Goal: Task Accomplishment & Management: Manage account settings

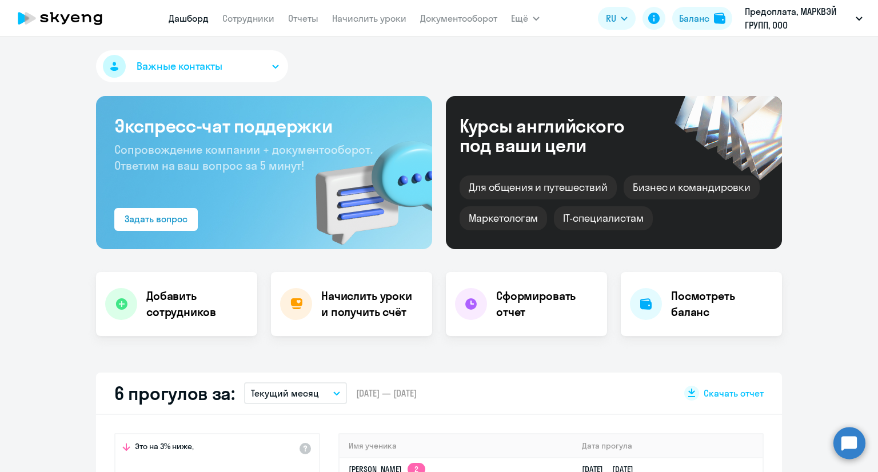
select select "30"
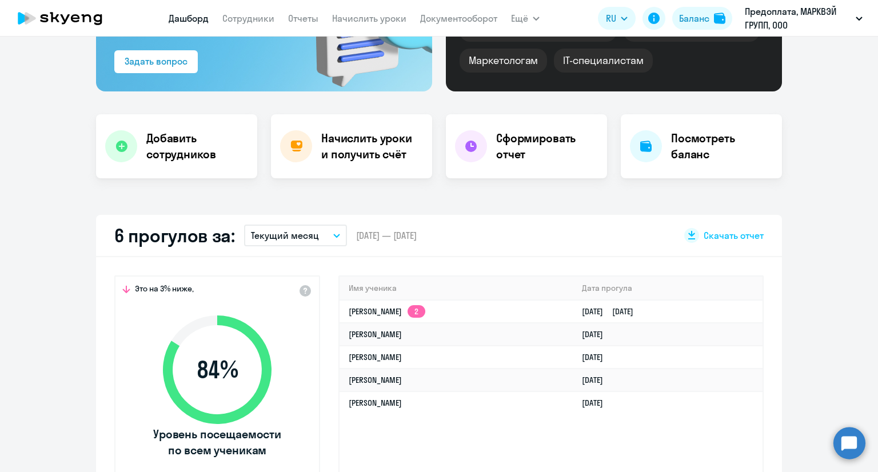
scroll to position [229, 0]
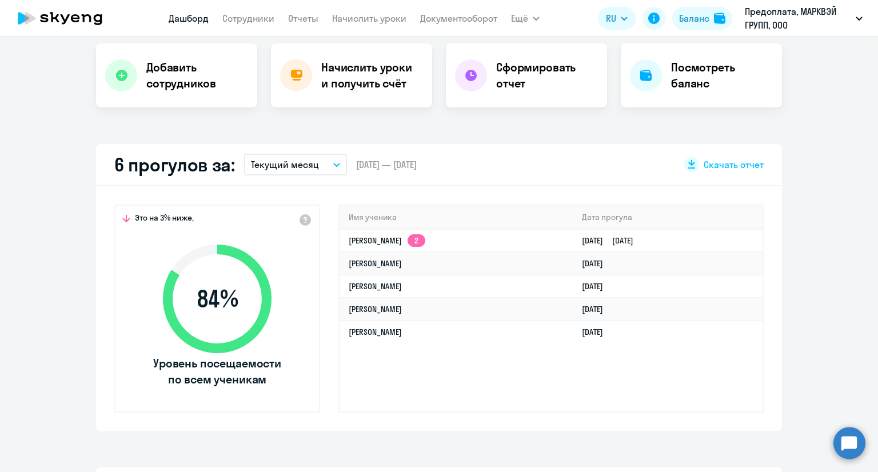
click at [280, 165] on p "Текущий месяц" at bounding box center [285, 165] width 68 height 14
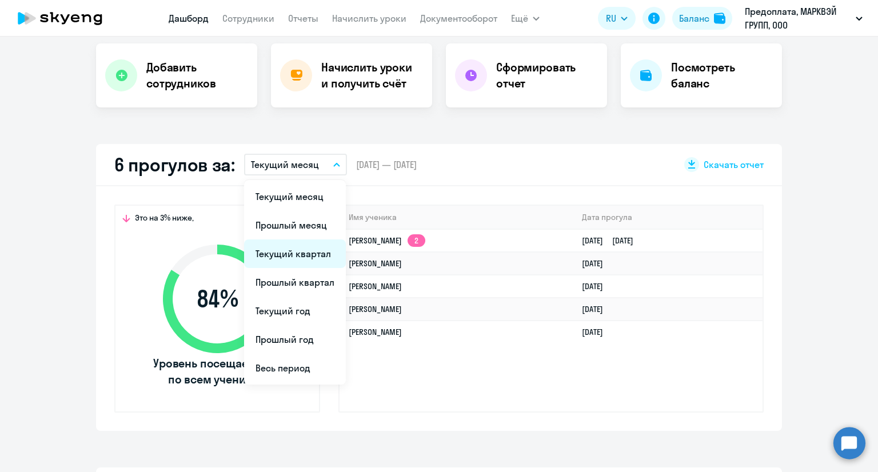
click at [284, 248] on li "Текущий квартал" at bounding box center [295, 254] width 102 height 29
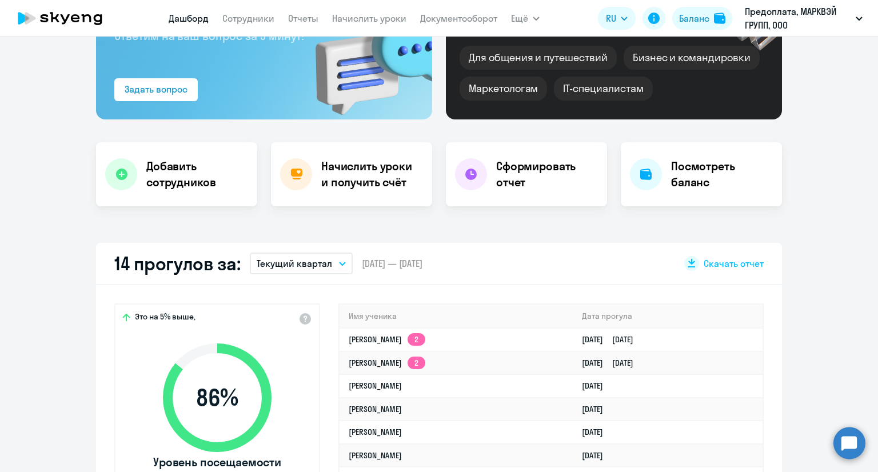
scroll to position [0, 0]
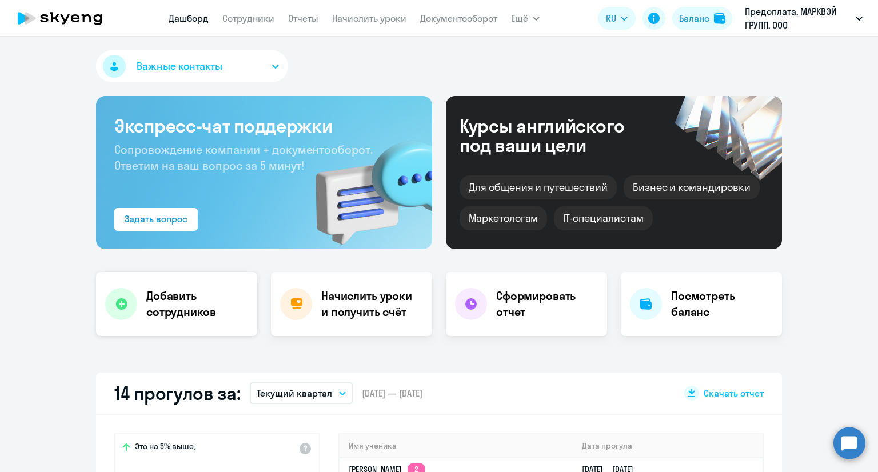
click at [168, 299] on h4 "Добавить сотрудников" at bounding box center [197, 304] width 102 height 32
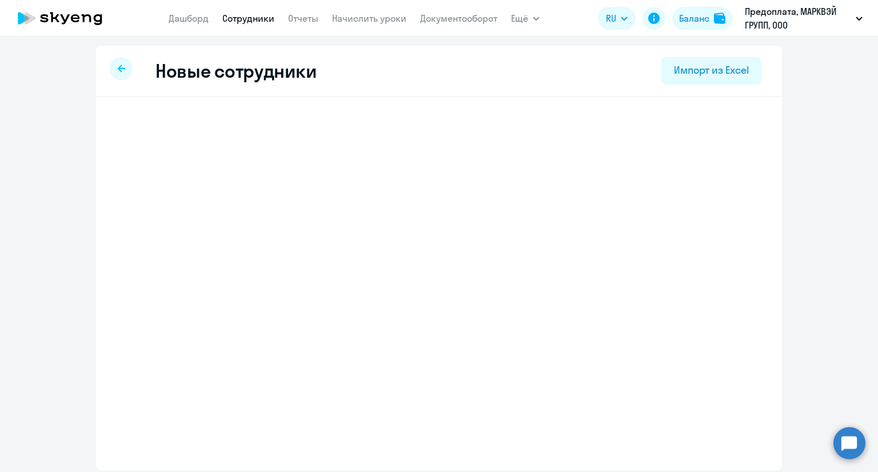
select select "english_adult_not_native_speaker"
select select "3"
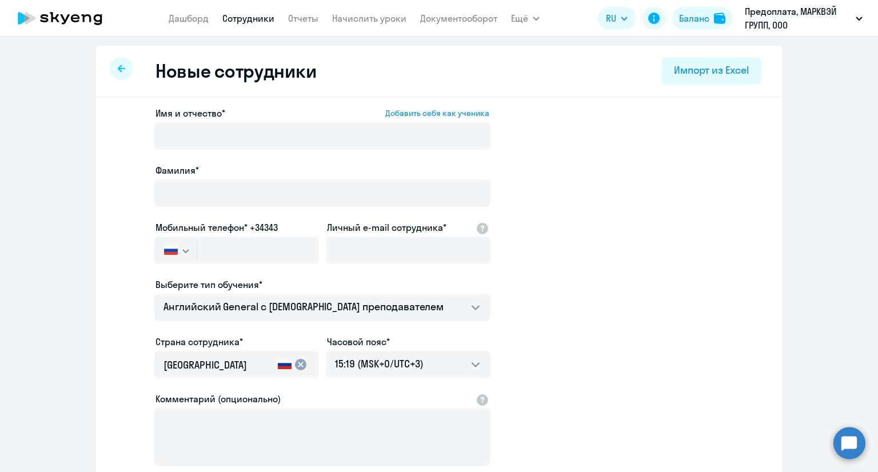
click at [762, 200] on div "Имя и отчество* Добавить себя как ученика [PERSON_NAME]* Мобильный телефон* +34…" at bounding box center [439, 348] width 686 height 503
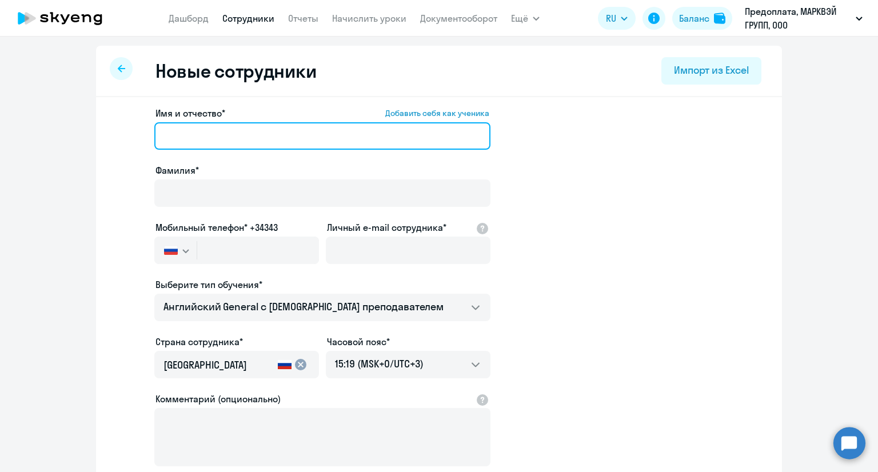
click at [243, 130] on input "Имя и отчество* Добавить себя как ученика" at bounding box center [322, 135] width 336 height 27
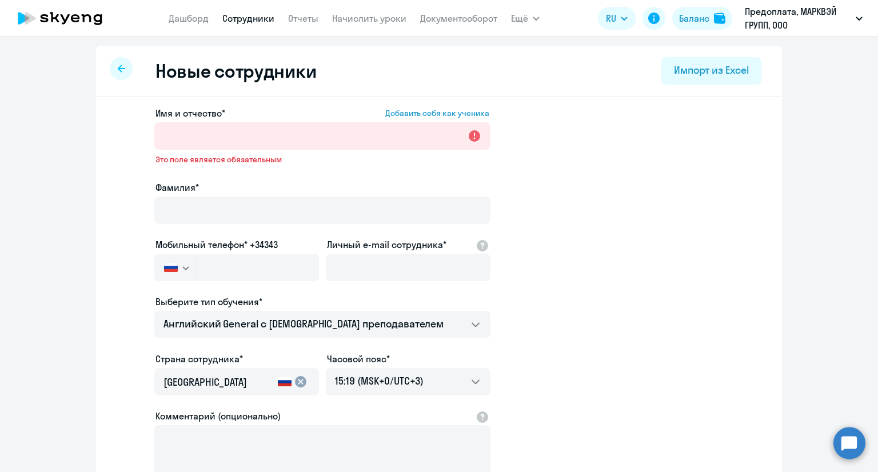
drag, startPoint x: 750, startPoint y: 206, endPoint x: 506, endPoint y: 186, distance: 245.1
click at [750, 206] on app-new-student-form "Имя и отчество* Добавить себя как ученика Это поле является обязательным Фамили…" at bounding box center [439, 318] width 650 height 425
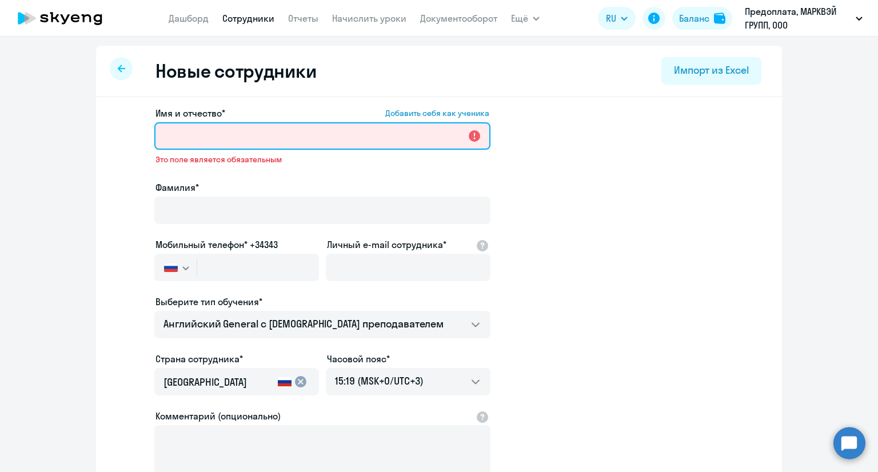
click at [281, 126] on input "Имя и отчество* Добавить себя как ученика" at bounding box center [322, 135] width 336 height 27
paste input "[PERSON_NAME]"
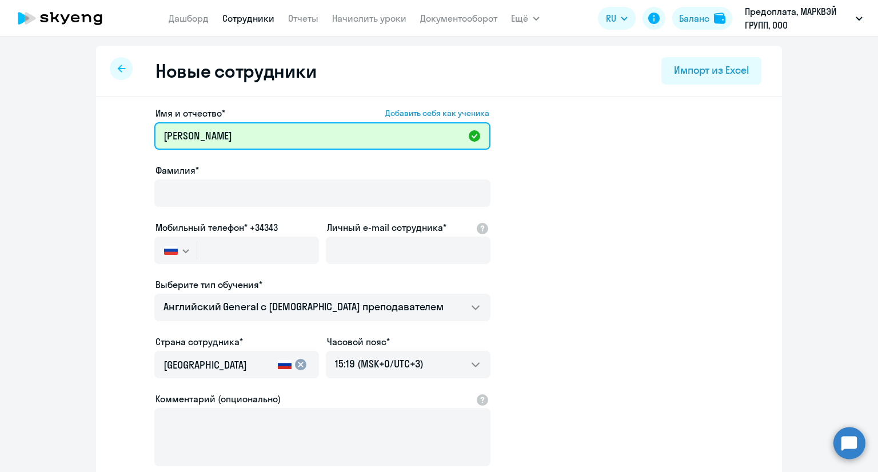
type input "[PERSON_NAME]"
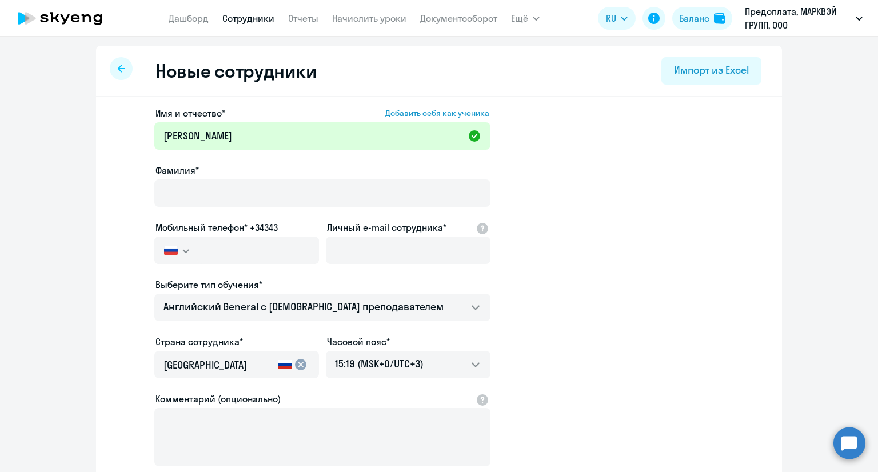
drag, startPoint x: 819, startPoint y: 143, endPoint x: 500, endPoint y: 172, distance: 319.9
click at [818, 143] on ng-component "Новые сотрудники Импорт из Excel Имя и отчество* Добавить себя как ученика [PER…" at bounding box center [439, 323] width 878 height 554
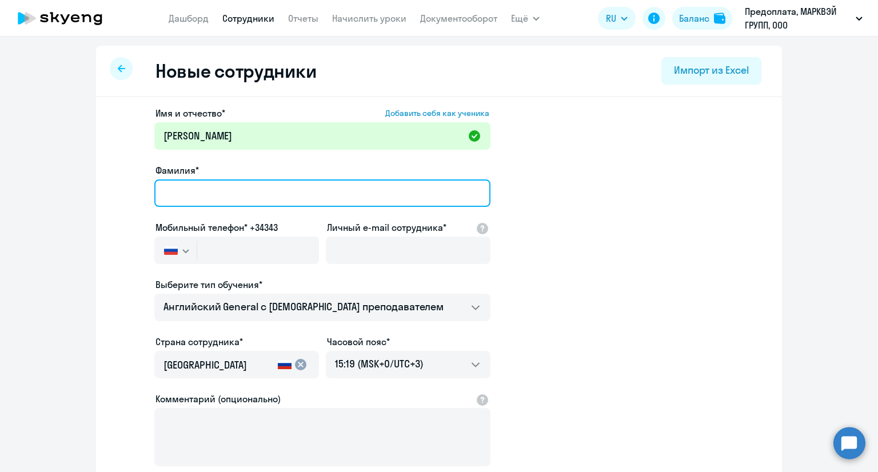
click at [241, 185] on input "Фамилия*" at bounding box center [322, 193] width 336 height 27
paste input "[PERSON_NAME]"
type input "[PERSON_NAME]"
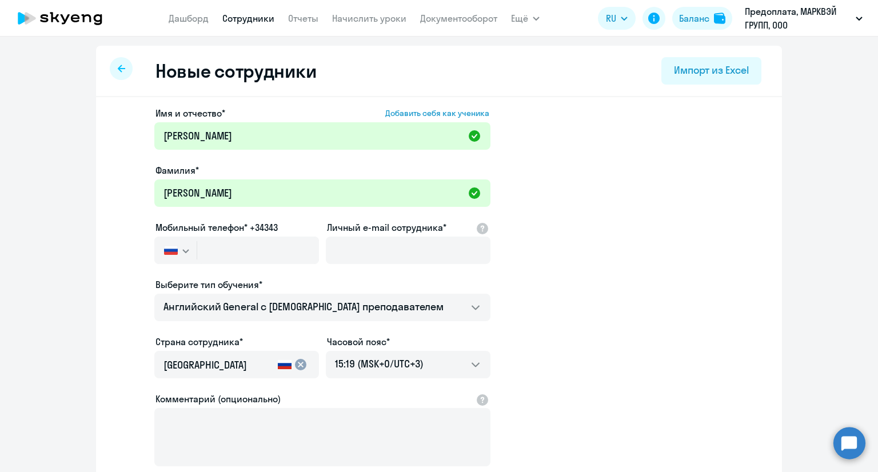
click at [771, 224] on div "Имя и отчество* Добавить себя как ученика [PERSON_NAME]* [PERSON_NAME] телефон*…" at bounding box center [439, 348] width 686 height 503
click at [217, 243] on input "text" at bounding box center [258, 250] width 122 height 27
paste input "[PHONE_NUMBER]"
type input "[PHONE_NUMBER]"
click at [778, 218] on ng-component "Новые сотрудники Импорт из Excel Имя и отчество* Добавить себя как ученика [PER…" at bounding box center [439, 323] width 878 height 554
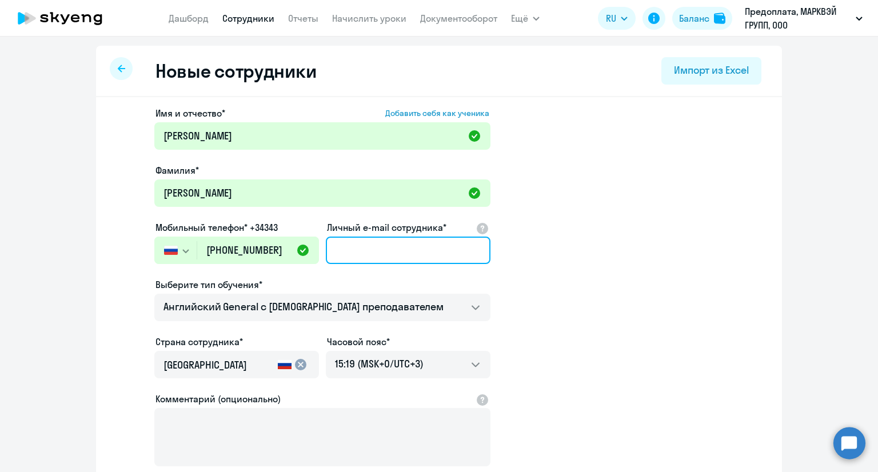
click at [411, 240] on input "Личный e-mail сотрудника*" at bounding box center [408, 250] width 165 height 27
paste input "[EMAIL_ADDRESS][DOMAIN_NAME]"
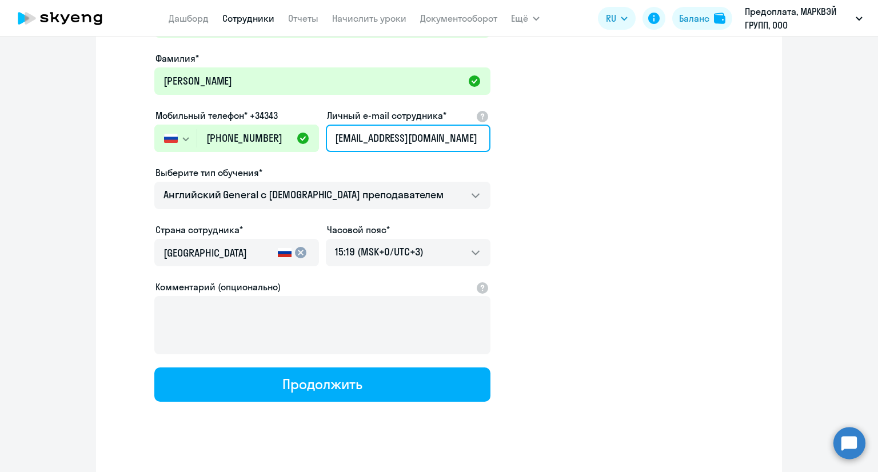
scroll to position [114, 0]
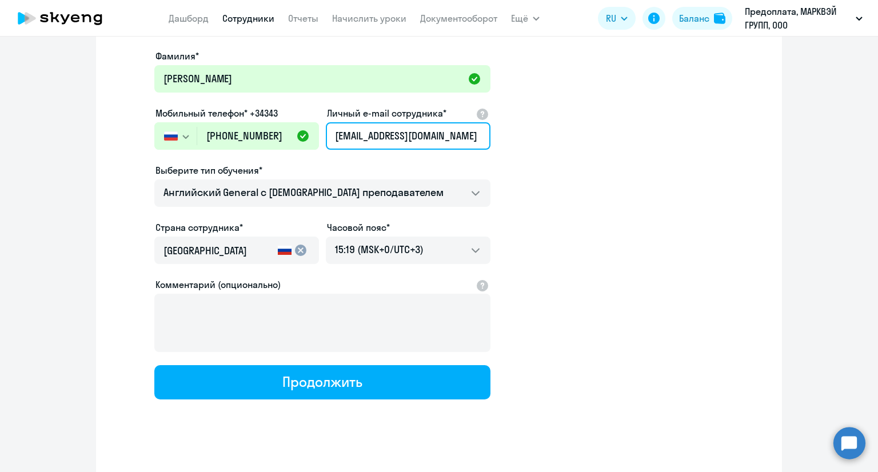
type input "[EMAIL_ADDRESS][DOMAIN_NAME]"
click at [553, 257] on app-new-student-form "Имя и отчество* Добавить себя как ученика [PERSON_NAME]* [PERSON_NAME] телефон*…" at bounding box center [439, 196] width 650 height 408
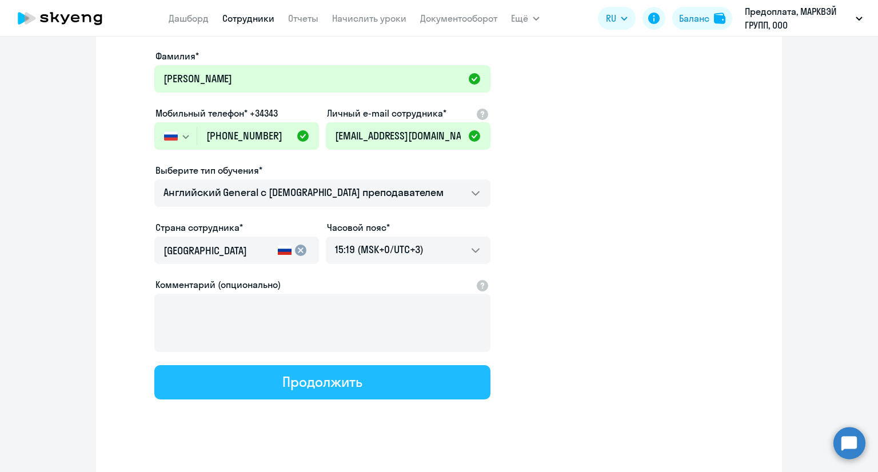
click at [422, 375] on button "Продолжить" at bounding box center [322, 382] width 336 height 34
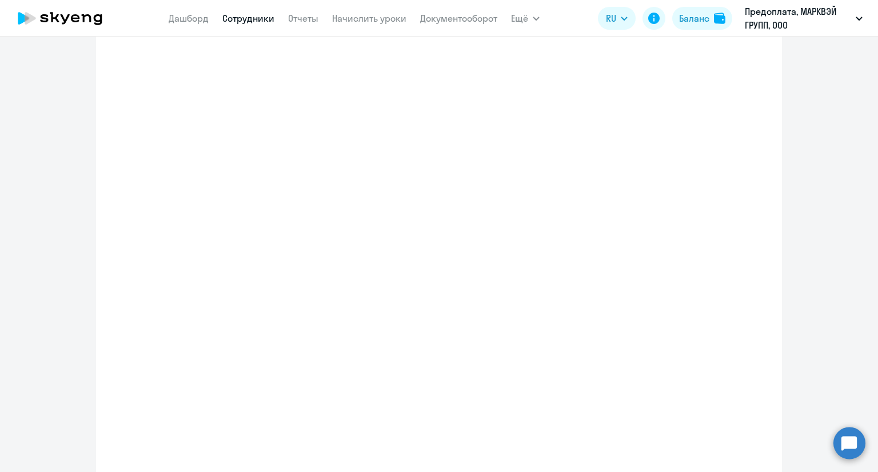
select select "english_adult_not_native_speaker"
select select "3"
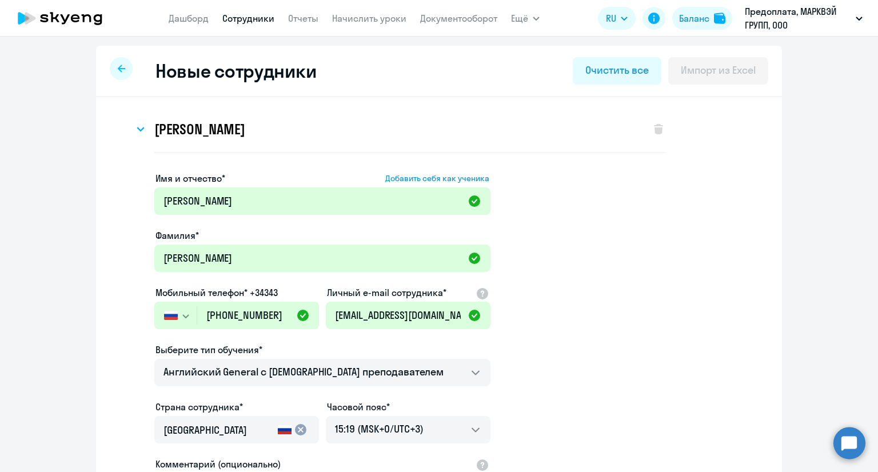
scroll to position [0, 0]
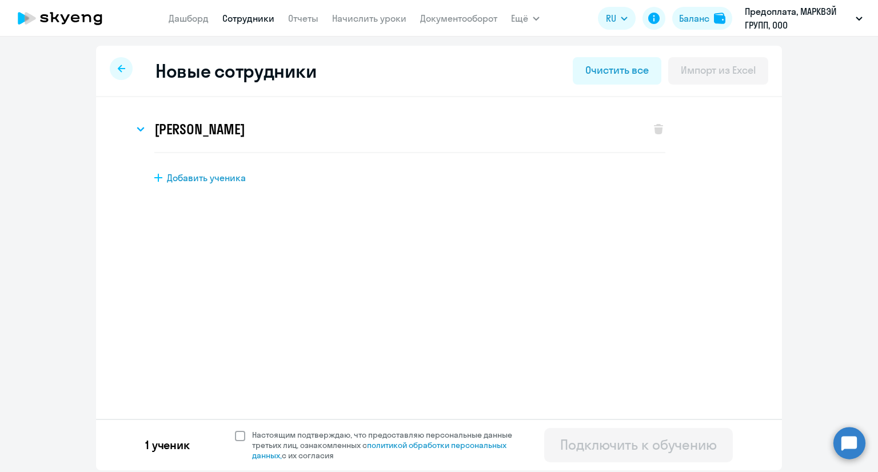
click at [241, 435] on span at bounding box center [240, 436] width 10 height 10
click at [235, 430] on input "Настоящим подтверждаю, что предоставляю персональные данные третьих лиц, ознако…" at bounding box center [234, 429] width 1 height 1
checkbox input "true"
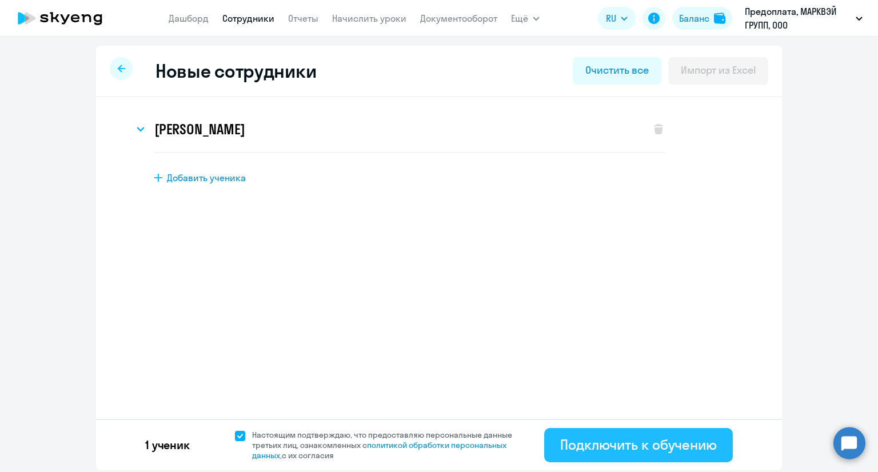
click at [619, 440] on div "Подключить к обучению" at bounding box center [638, 445] width 157 height 18
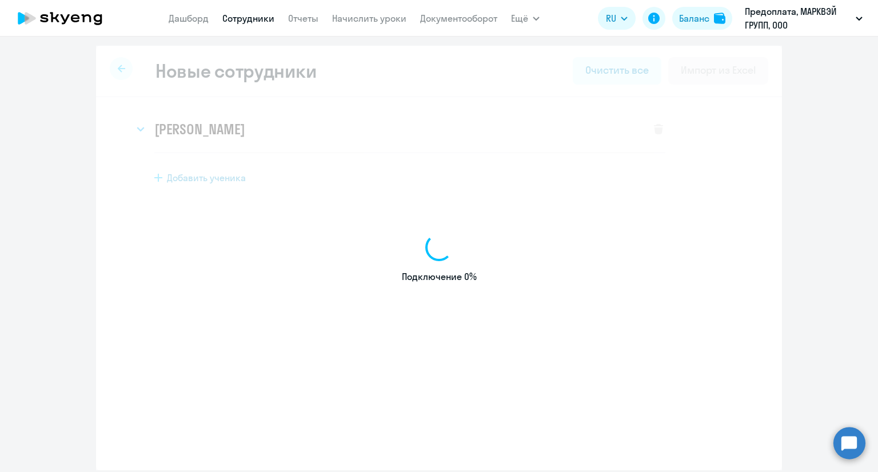
select select "english_adult_not_native_speaker"
select select "3"
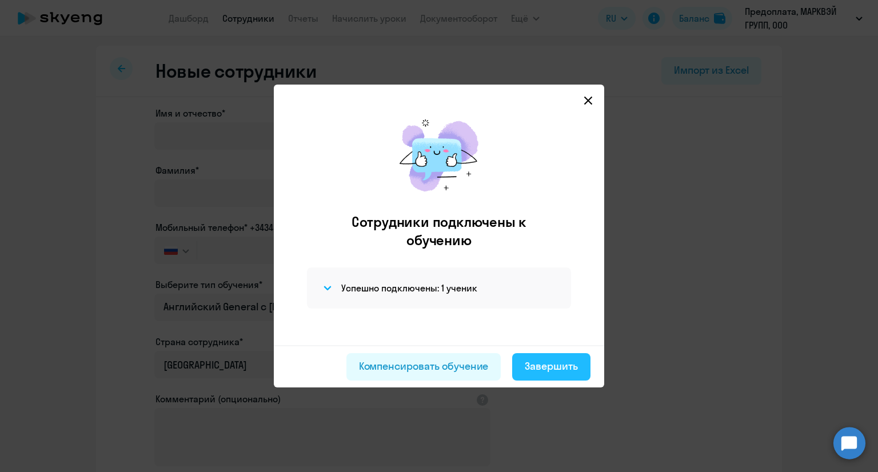
click at [557, 370] on div "Завершить" at bounding box center [551, 366] width 53 height 15
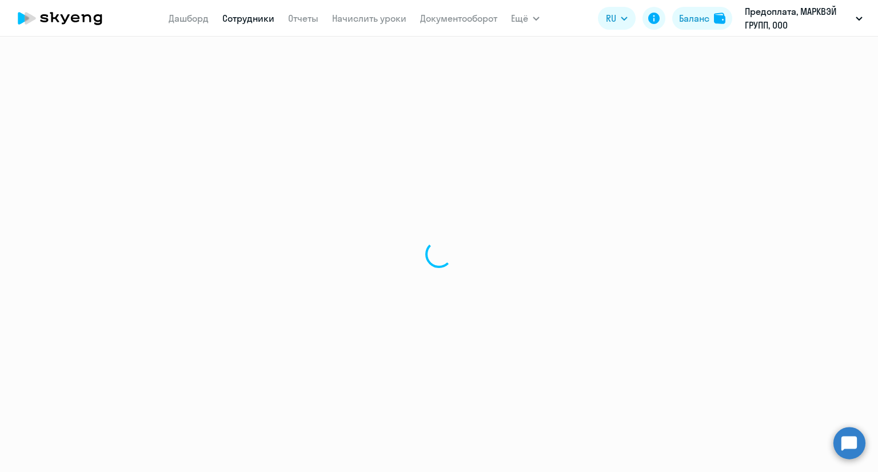
select select "30"
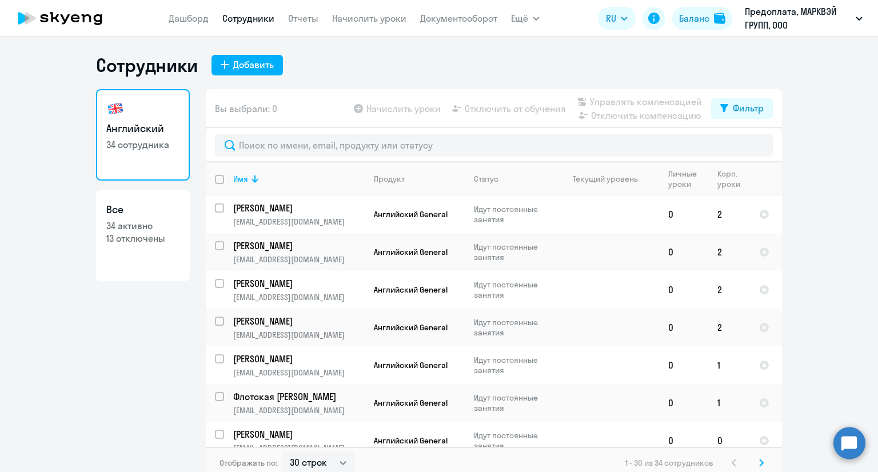
drag, startPoint x: 821, startPoint y: 245, endPoint x: 791, endPoint y: 258, distance: 32.2
click at [819, 245] on ng-component "Сотрудники Добавить Английский 34 сотрудника Все 34 активно 13 отключены Вы выб…" at bounding box center [439, 266] width 878 height 425
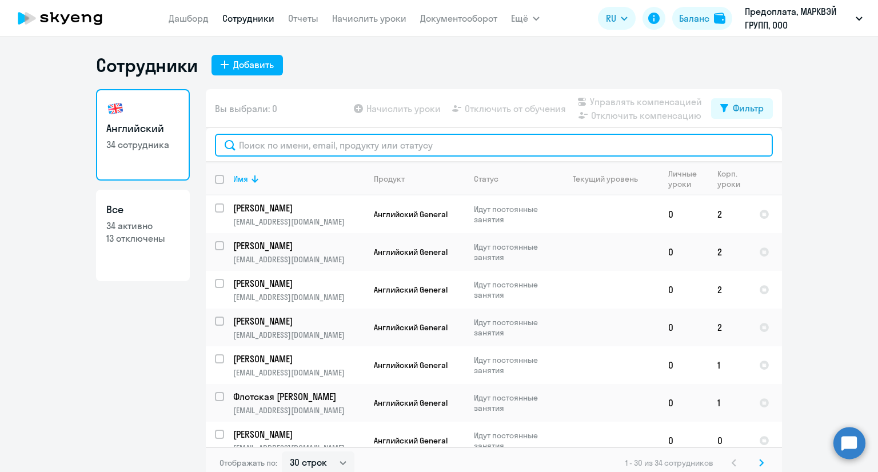
click at [298, 142] on input "text" at bounding box center [494, 145] width 558 height 23
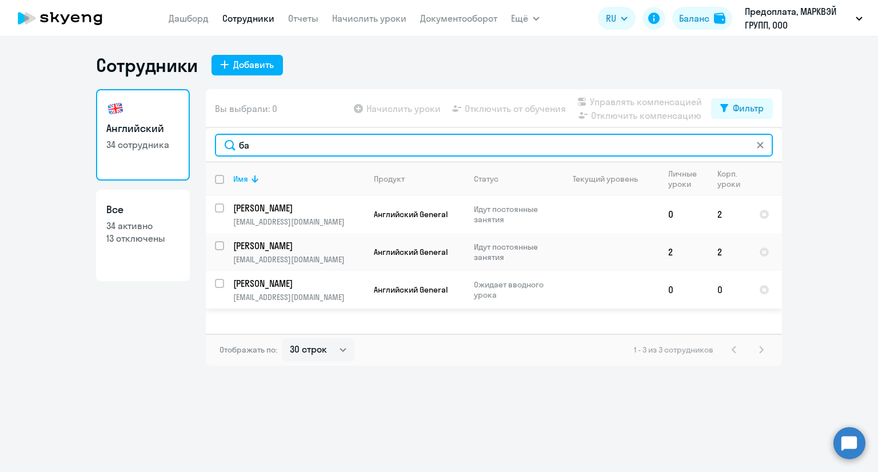
type input "ба"
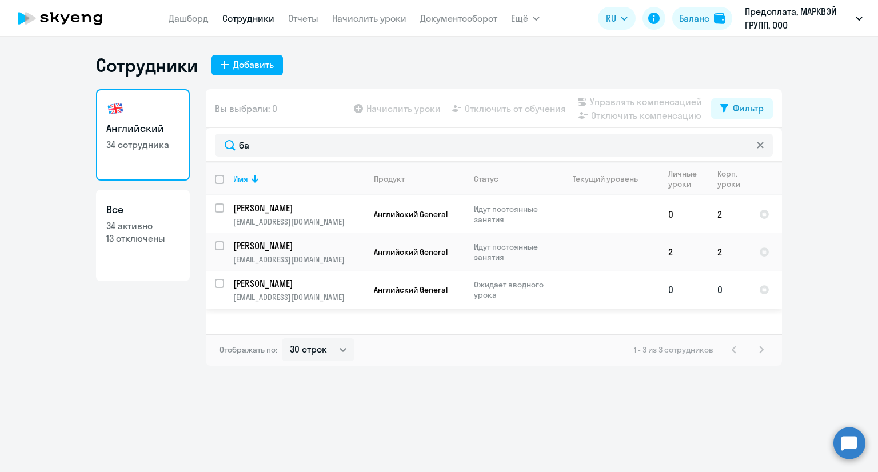
click at [341, 292] on td "[PERSON_NAME] [PERSON_NAME][EMAIL_ADDRESS][DOMAIN_NAME]" at bounding box center [294, 290] width 141 height 38
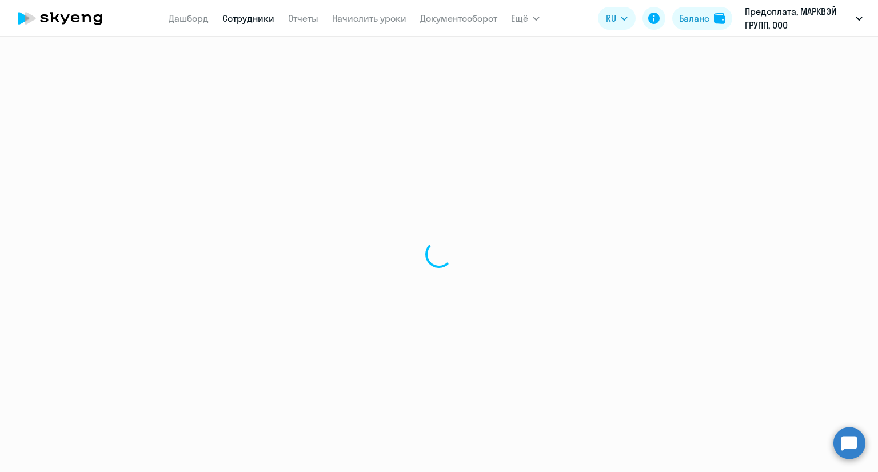
select select "english"
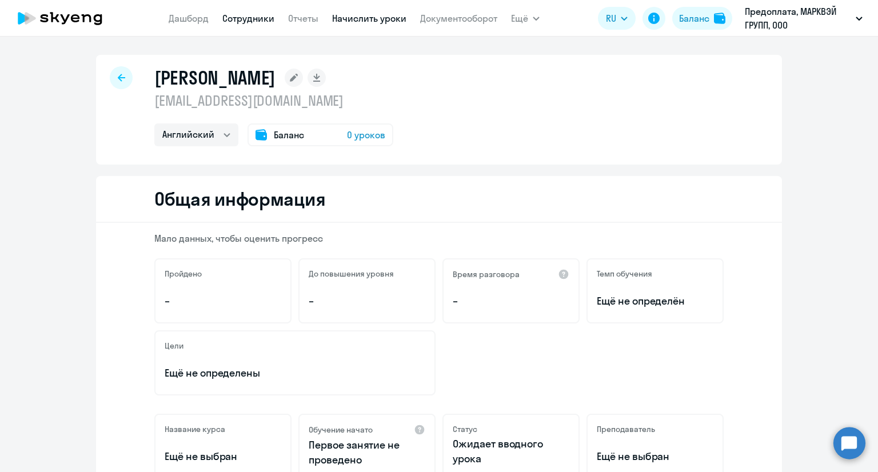
click at [364, 22] on link "Начислить уроки" at bounding box center [369, 18] width 74 height 11
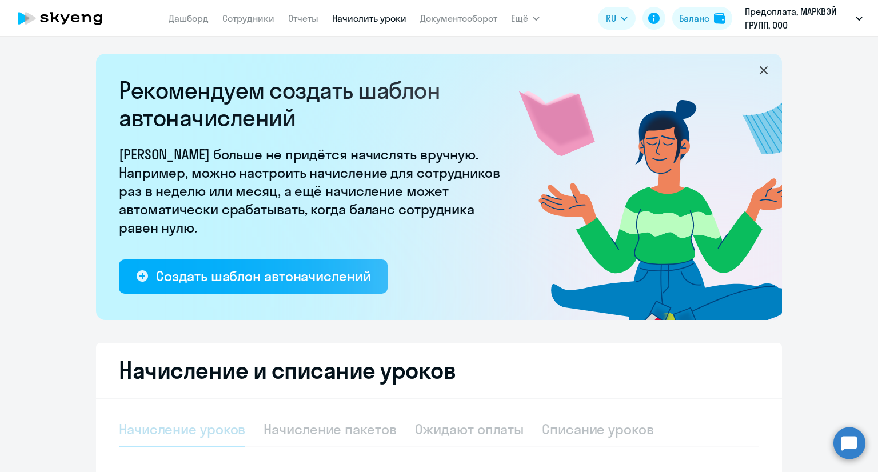
select select "10"
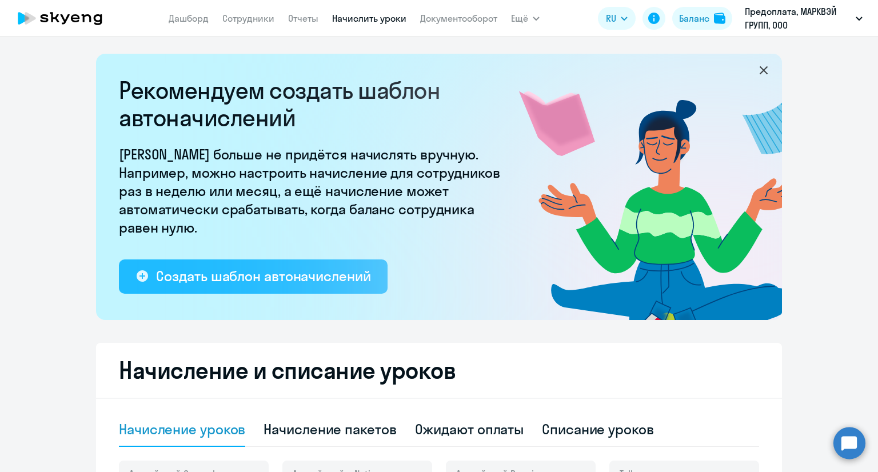
scroll to position [286, 0]
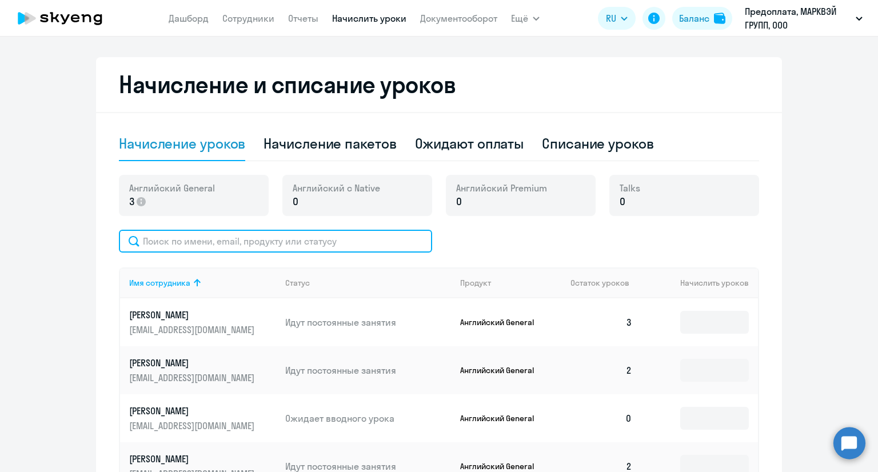
click at [320, 249] on input "text" at bounding box center [275, 241] width 313 height 23
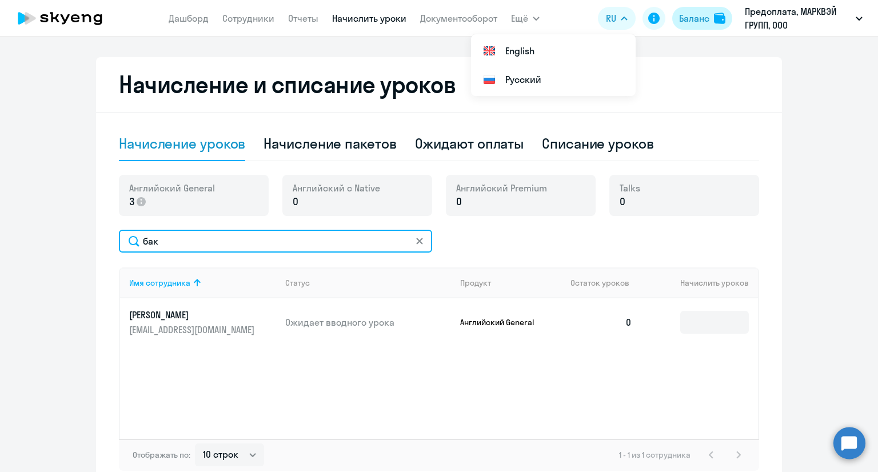
type input "бак"
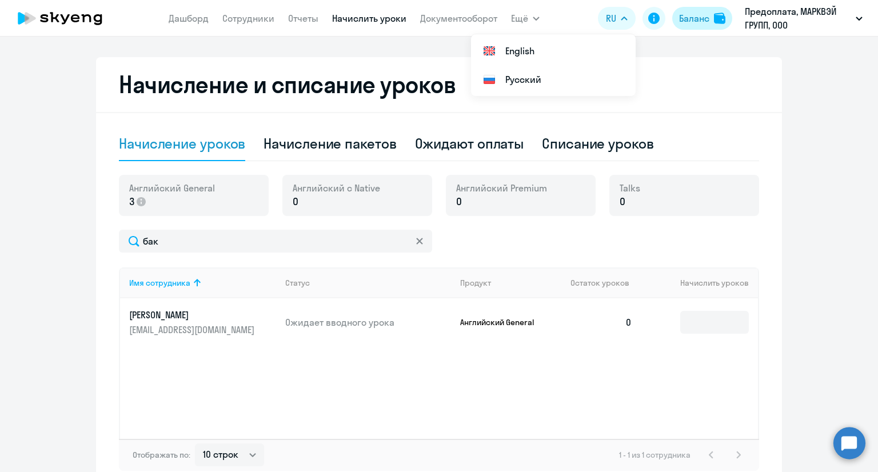
click at [679, 21] on div "Баланс" at bounding box center [694, 18] width 30 height 14
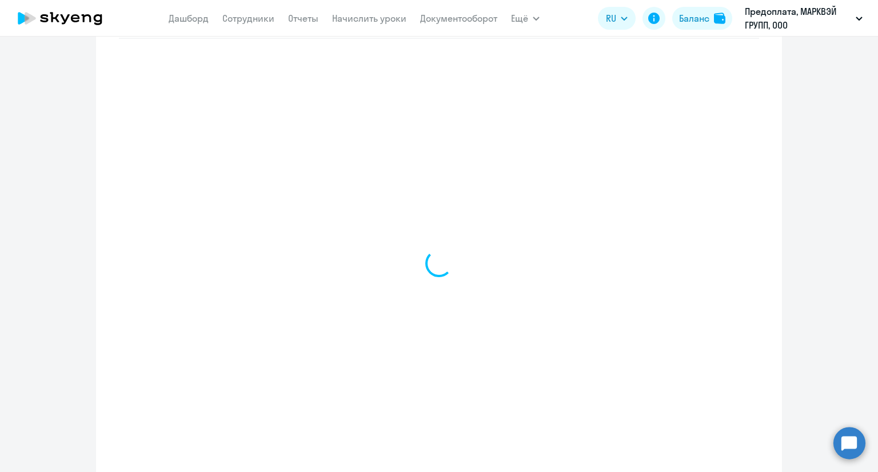
scroll to position [492, 0]
select select "english_adult_not_native_speaker"
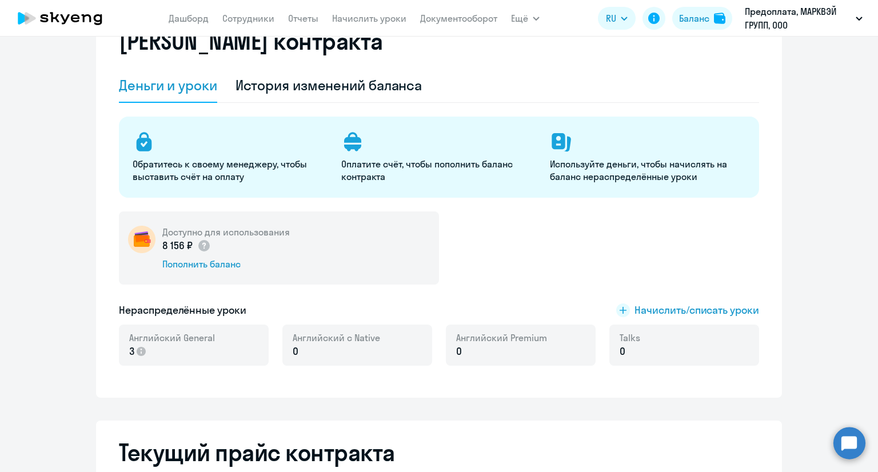
scroll to position [35, 0]
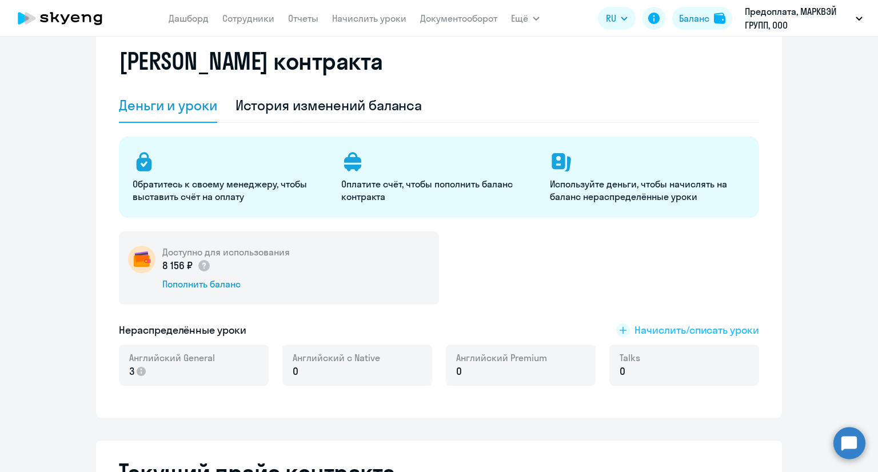
click at [702, 331] on span "Начислить/списать уроки" at bounding box center [697, 330] width 125 height 15
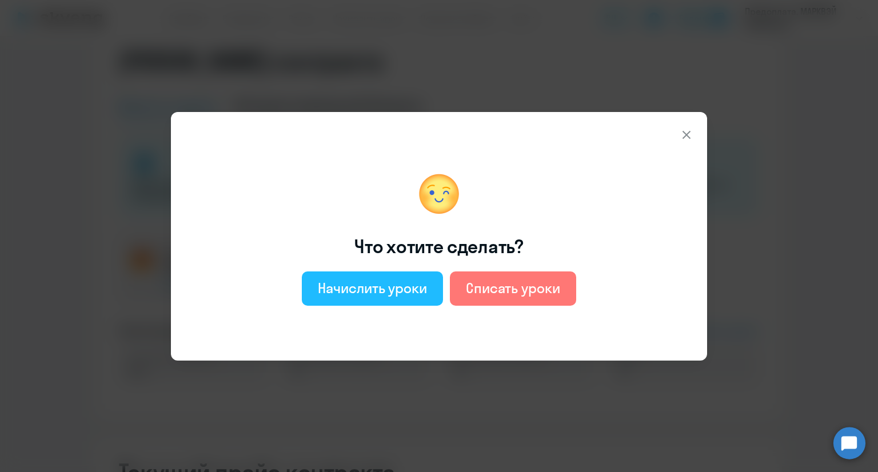
click at [376, 277] on button "Начислить уроки" at bounding box center [372, 289] width 141 height 34
select select "english_adult_not_native_speaker"
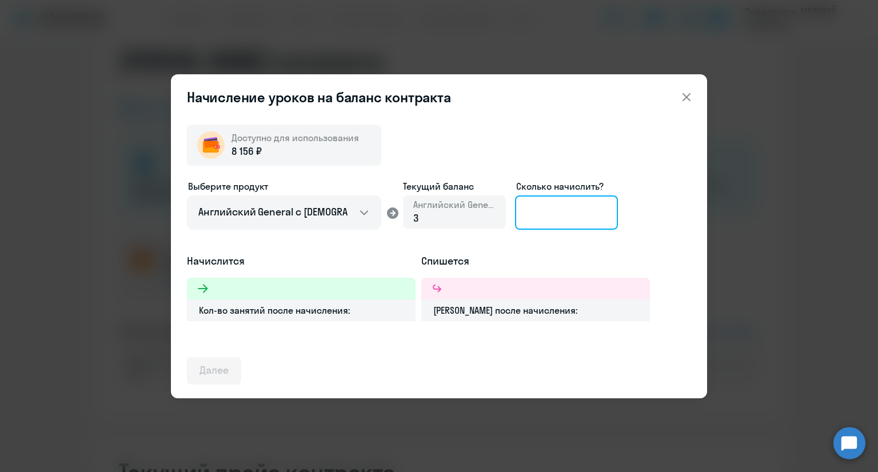
click at [568, 214] on input at bounding box center [566, 213] width 103 height 34
type input "1"
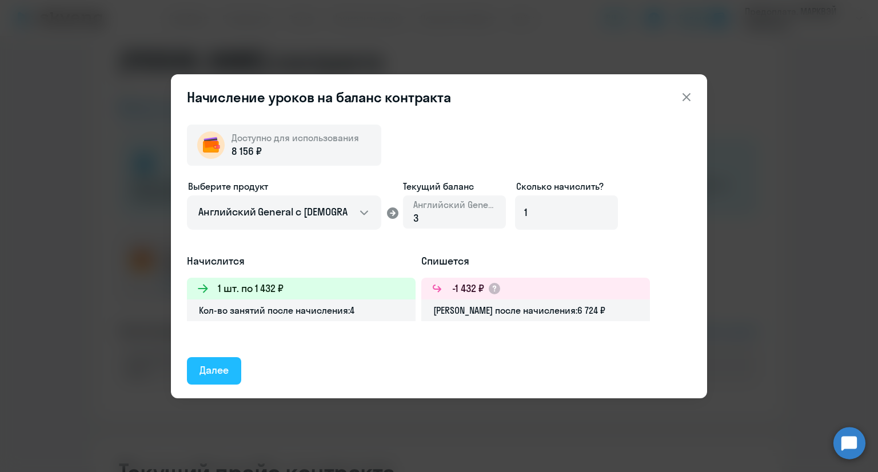
click at [236, 369] on button "Далее" at bounding box center [214, 370] width 54 height 27
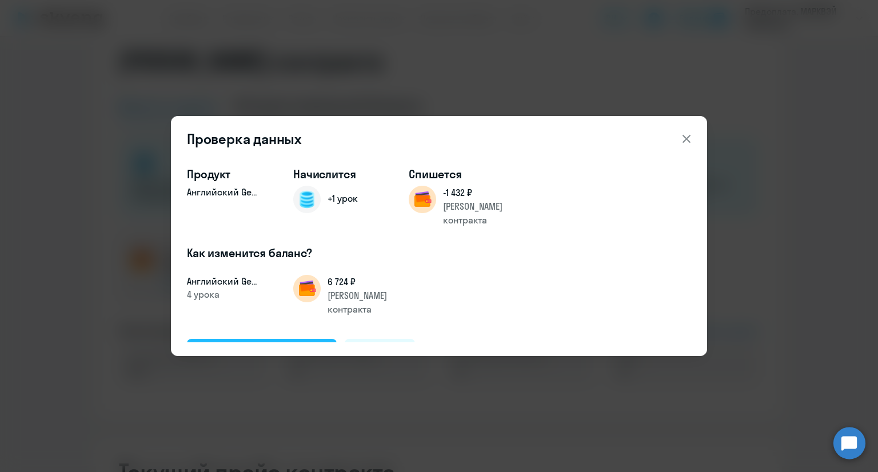
click at [272, 345] on div "Подтвердить и начислить" at bounding box center [262, 352] width 125 height 15
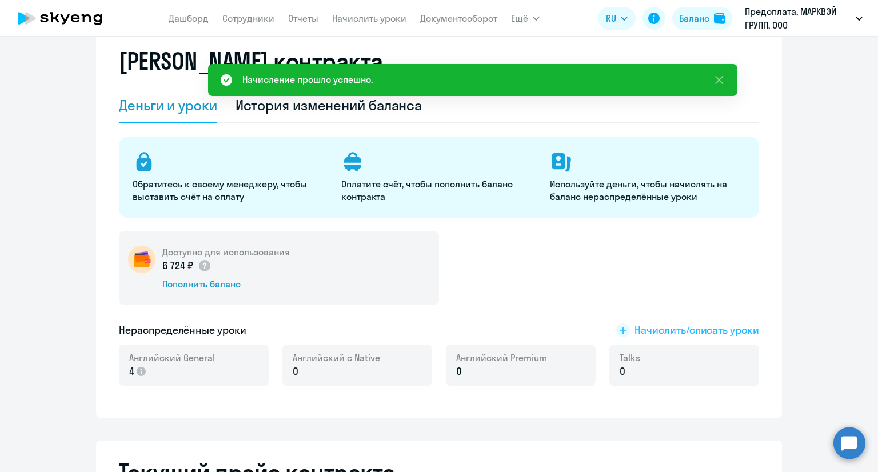
click at [647, 325] on span "Начислить/списать уроки" at bounding box center [697, 330] width 125 height 15
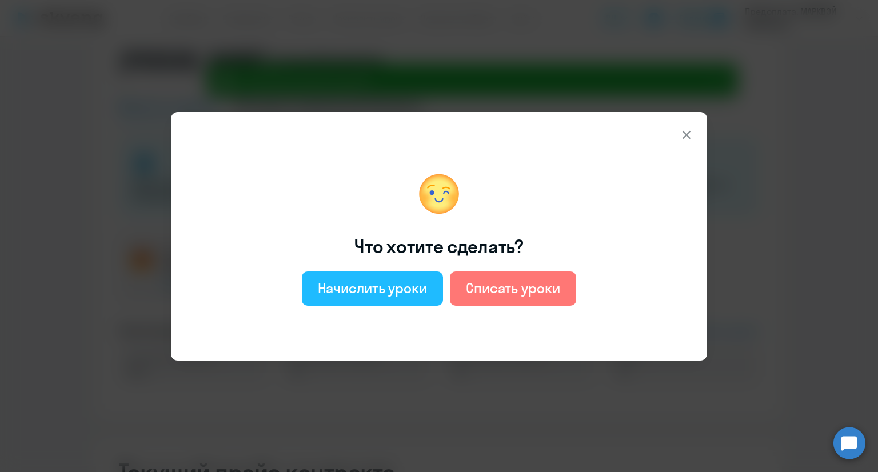
click at [405, 300] on button "Начислить уроки" at bounding box center [372, 289] width 141 height 34
select select "english_adult_not_native_speaker"
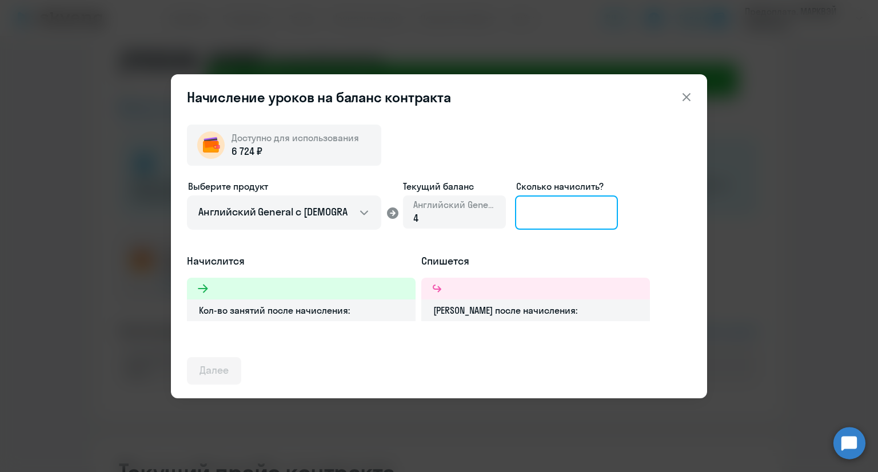
click at [536, 215] on input at bounding box center [566, 213] width 103 height 34
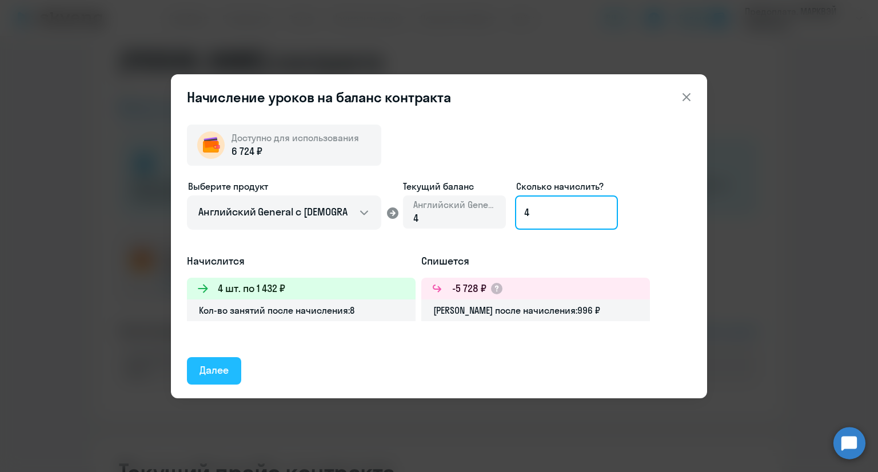
type input "4"
click at [212, 366] on div "Далее" at bounding box center [214, 370] width 29 height 15
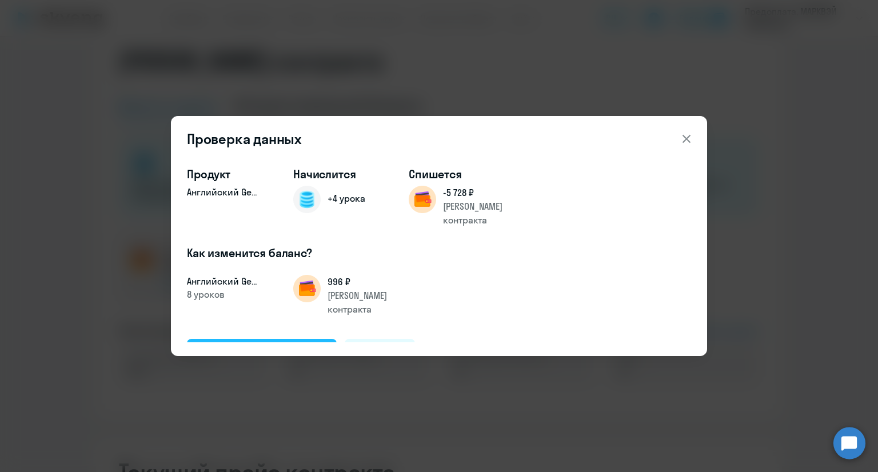
click at [260, 345] on div "Подтвердить и начислить" at bounding box center [262, 352] width 125 height 15
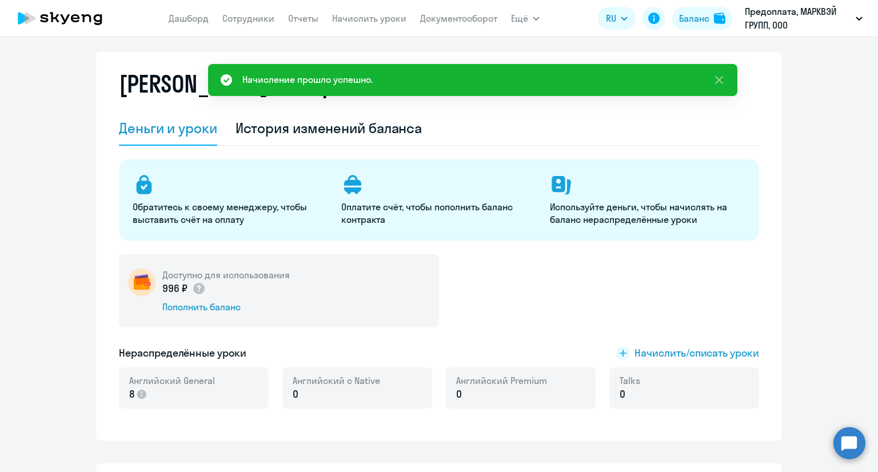
scroll to position [0, 0]
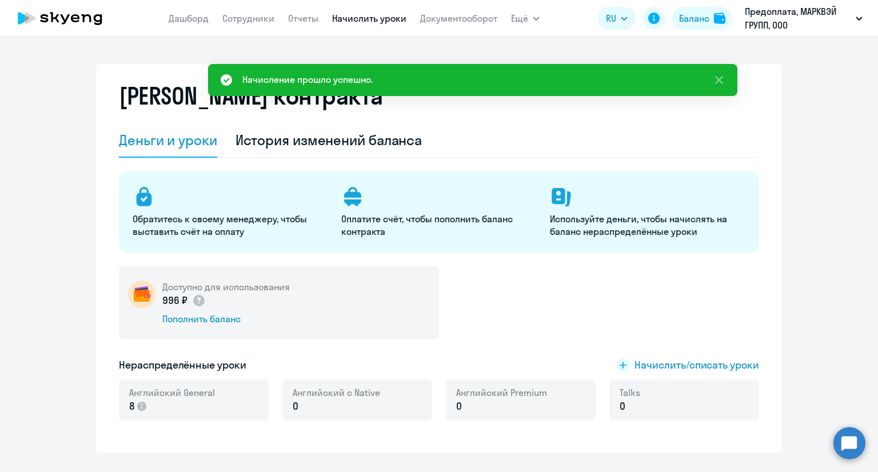
click at [365, 17] on link "Начислить уроки" at bounding box center [369, 18] width 74 height 11
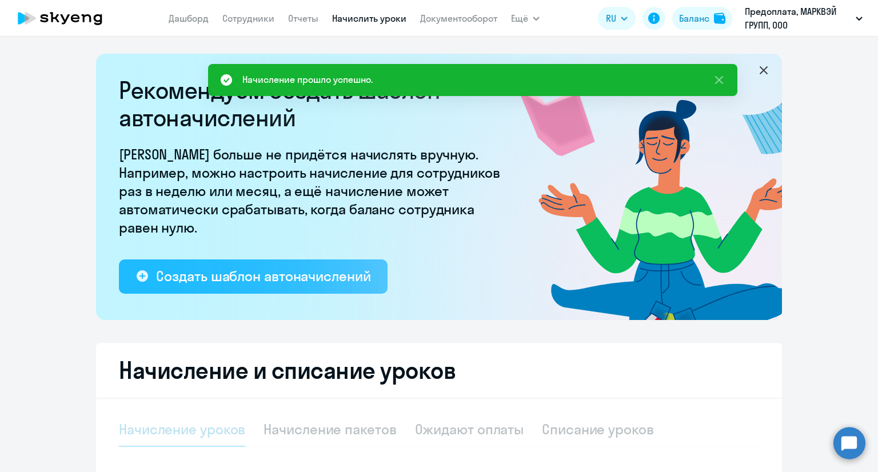
select select "10"
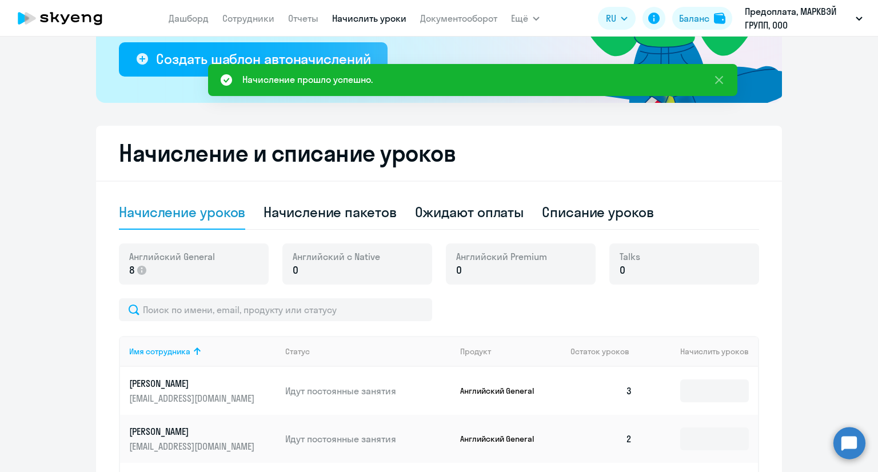
scroll to position [229, 0]
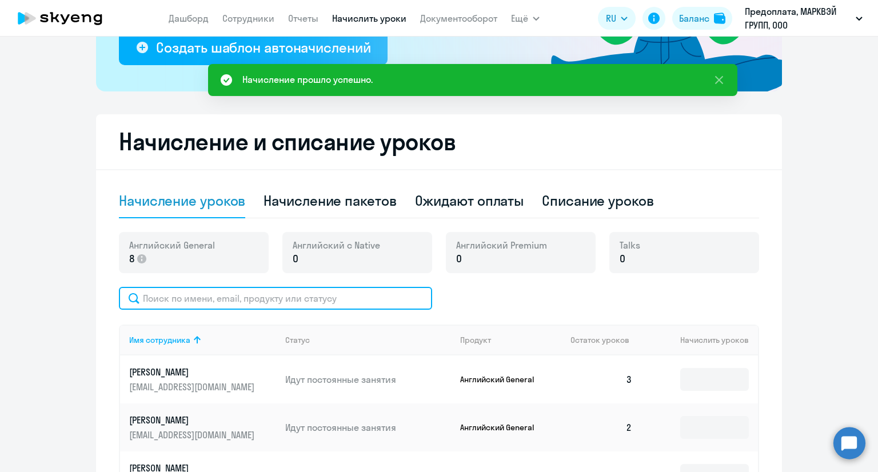
click at [307, 296] on input "text" at bounding box center [275, 298] width 313 height 23
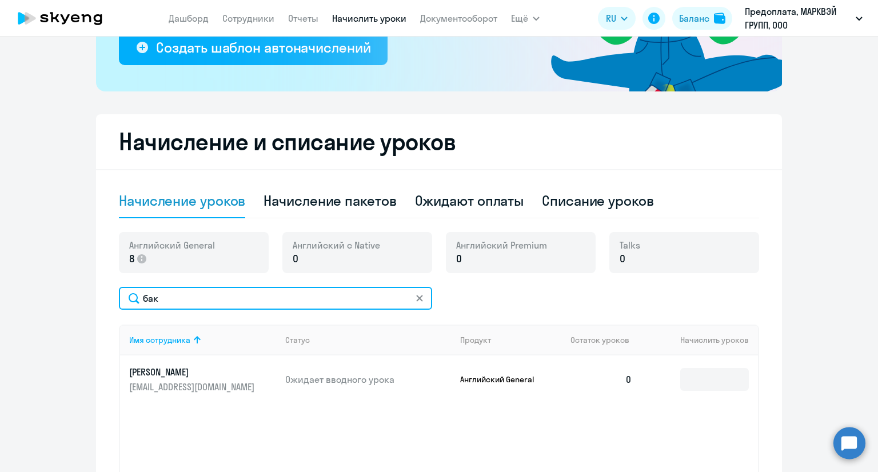
type input "бак"
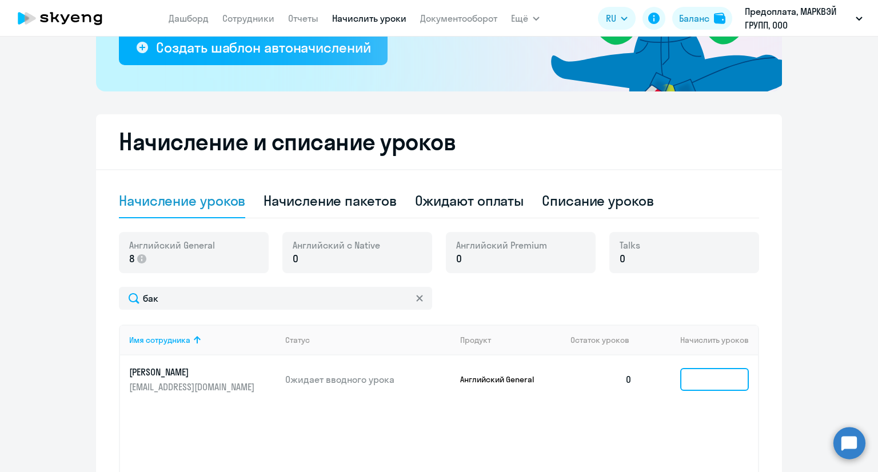
click at [690, 376] on input at bounding box center [715, 379] width 69 height 23
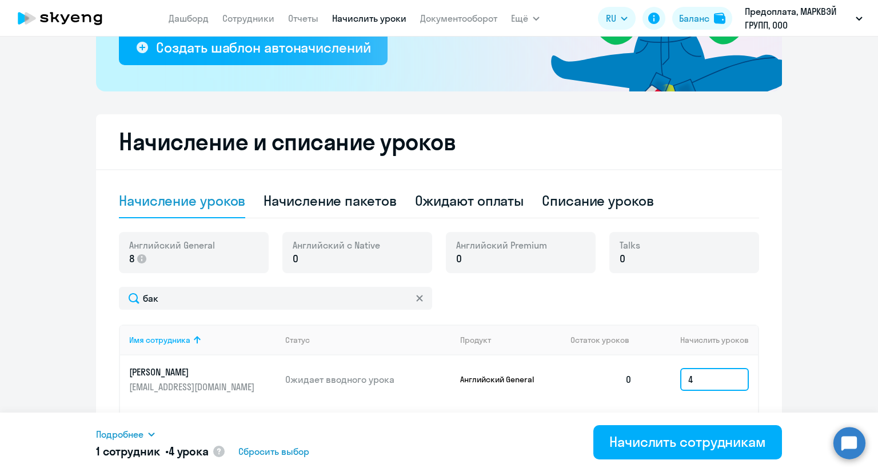
scroll to position [343, 0]
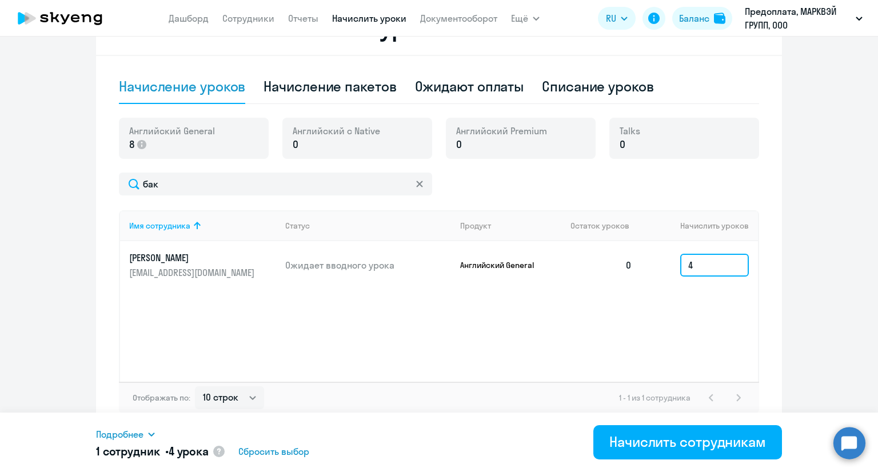
drag, startPoint x: 693, startPoint y: 264, endPoint x: 654, endPoint y: 264, distance: 38.9
click at [654, 264] on td "4" at bounding box center [700, 265] width 117 height 48
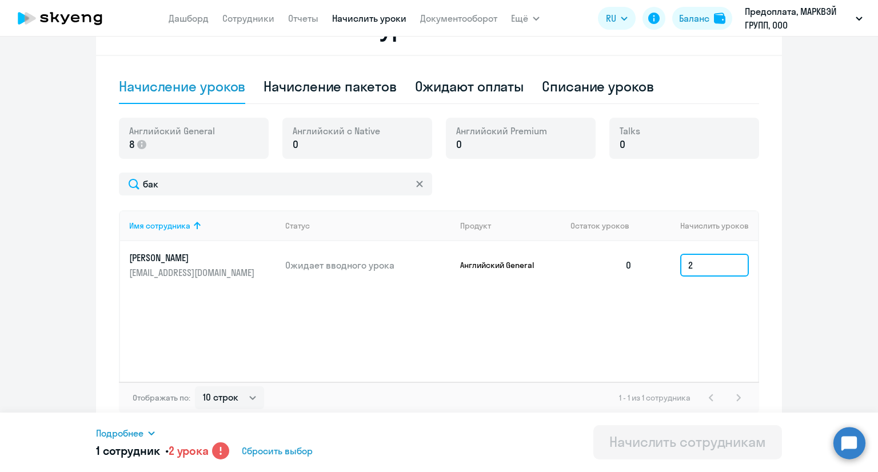
drag, startPoint x: 695, startPoint y: 261, endPoint x: 653, endPoint y: 264, distance: 42.4
click at [653, 264] on td "2" at bounding box center [700, 265] width 117 height 48
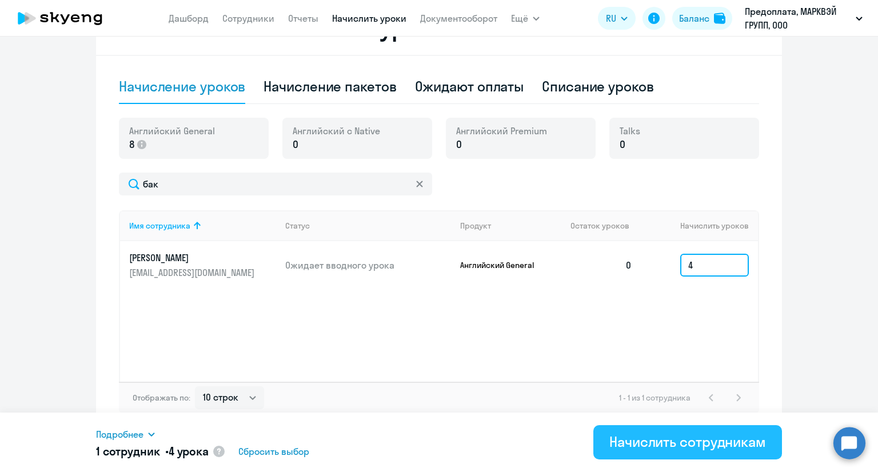
type input "4"
click at [672, 434] on div "Начислить сотрудникам" at bounding box center [688, 442] width 157 height 18
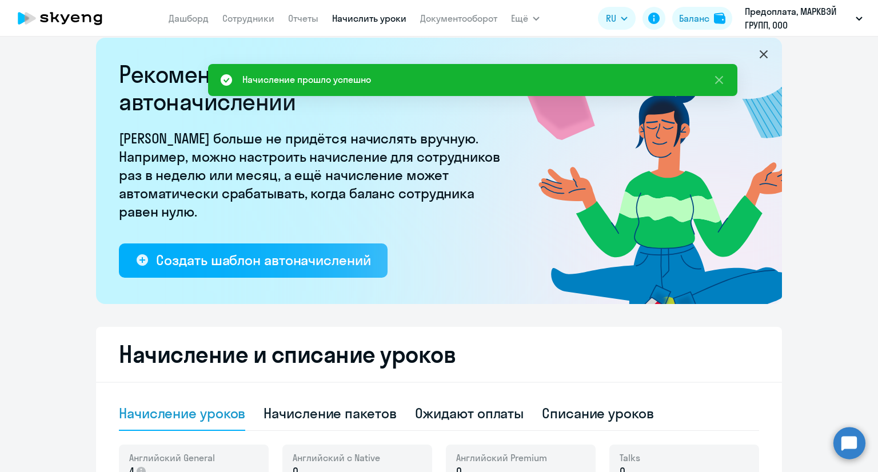
scroll to position [0, 0]
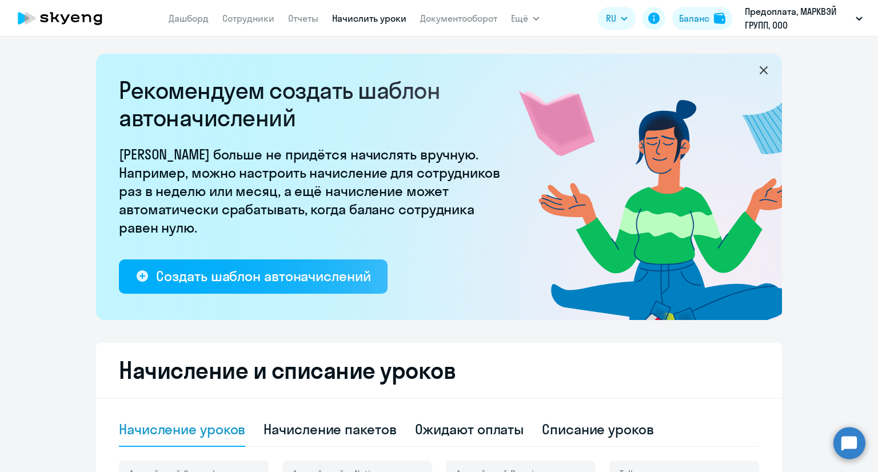
click at [796, 126] on ng-component "Рекомендуем создать шаблон автоначислений Уроки больше не придётся начислять вр…" at bounding box center [439, 415] width 878 height 722
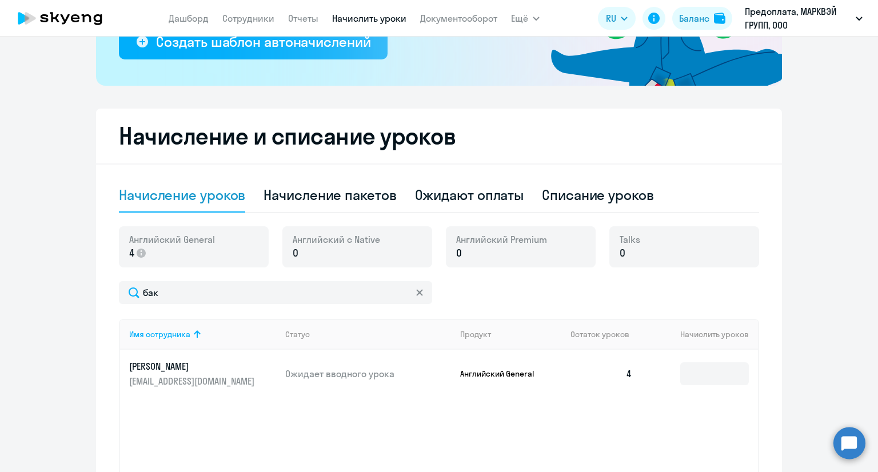
scroll to position [286, 0]
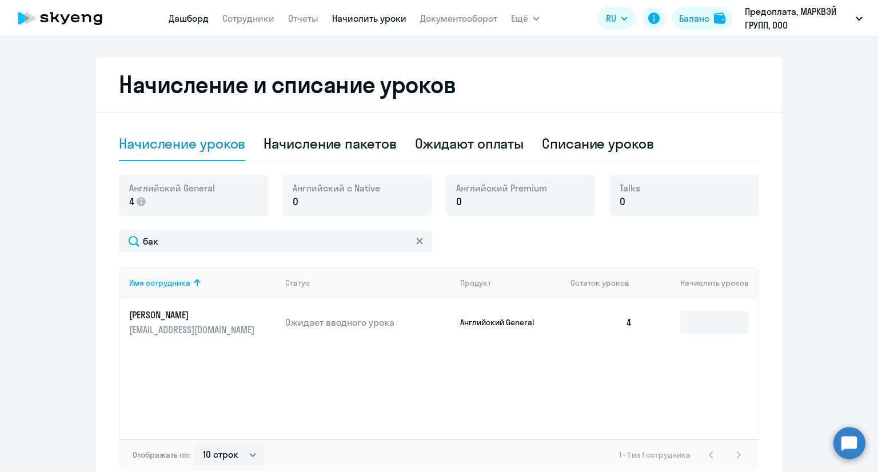
click at [191, 21] on link "Дашборд" at bounding box center [189, 18] width 40 height 11
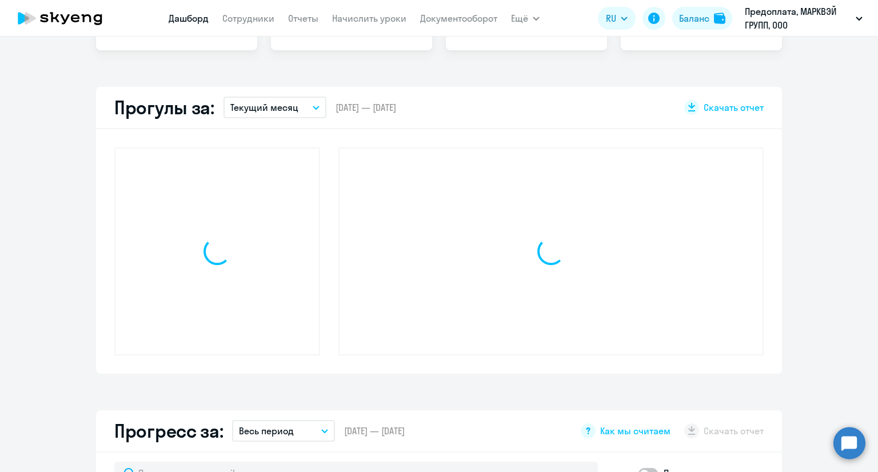
scroll to position [366, 0]
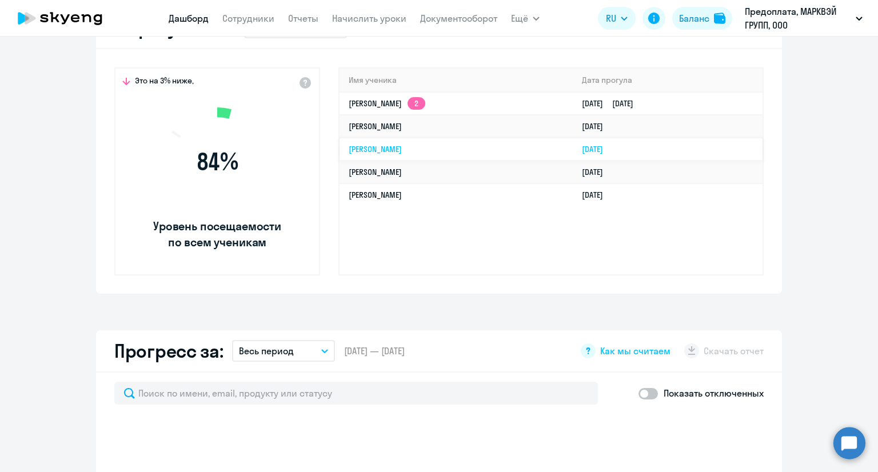
select select "30"
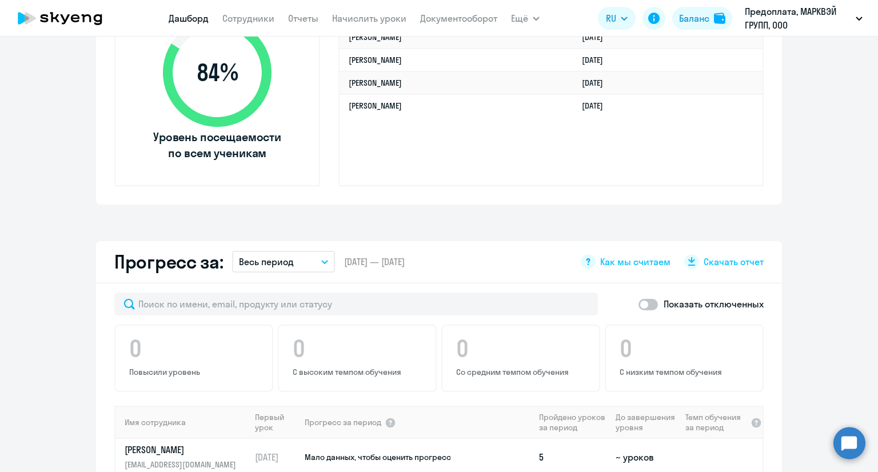
scroll to position [652, 0]
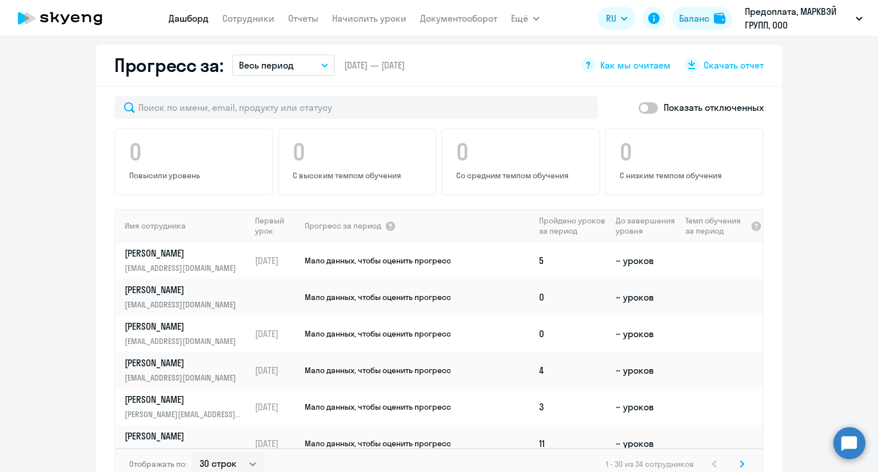
click at [644, 104] on span at bounding box center [648, 107] width 19 height 11
click at [639, 108] on input "checkbox" at bounding box center [638, 108] width 1 height 1
checkbox input "true"
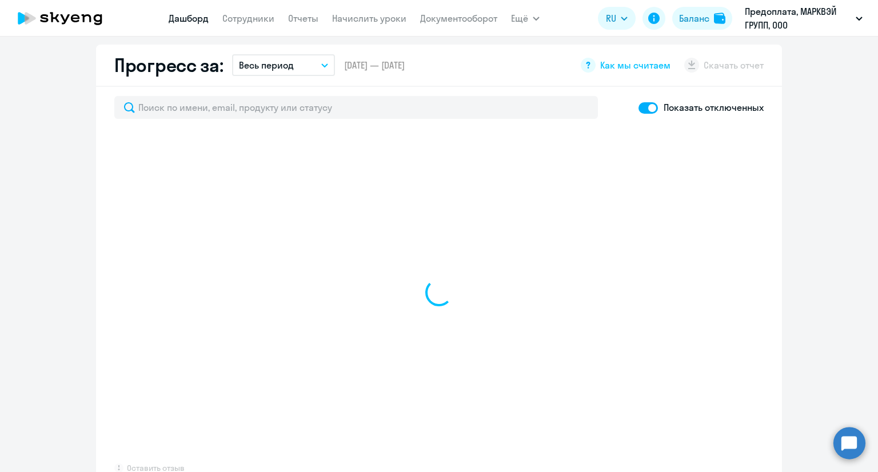
select select "30"
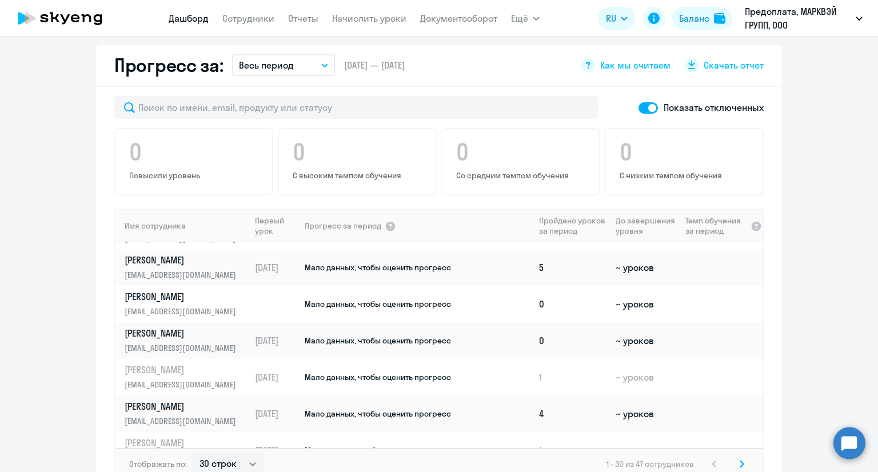
scroll to position [0, 0]
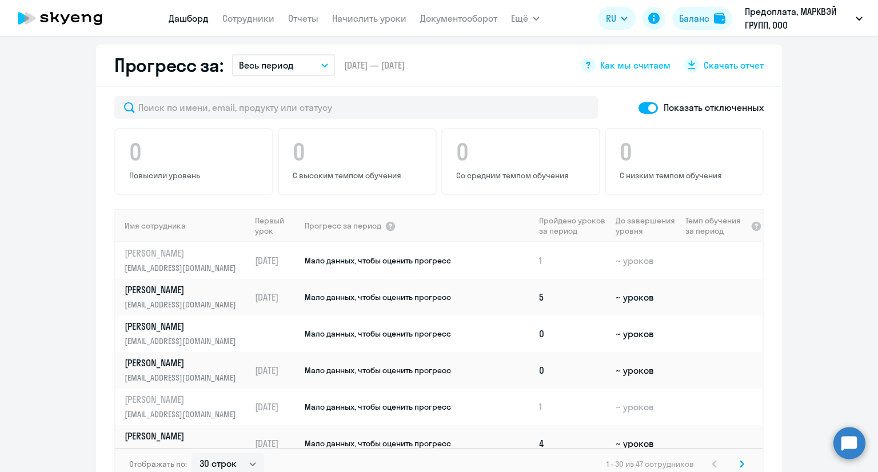
click at [645, 104] on span at bounding box center [648, 107] width 19 height 11
click at [639, 108] on input "checkbox" at bounding box center [638, 108] width 1 height 1
checkbox input "false"
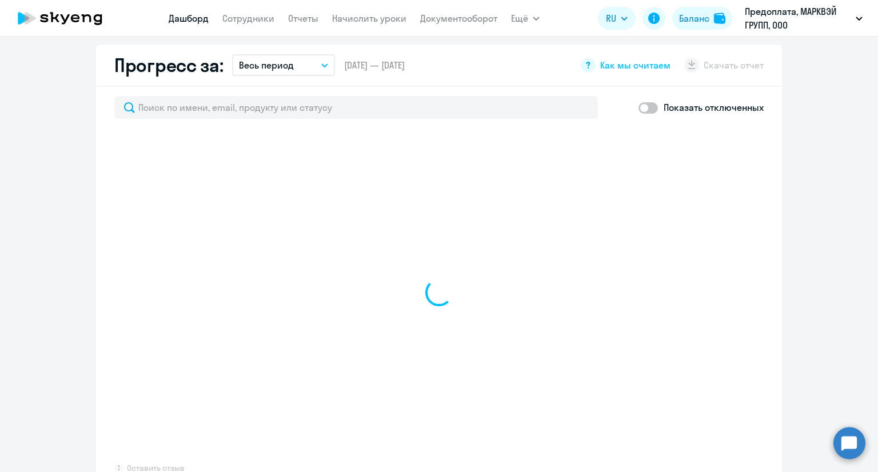
select select "30"
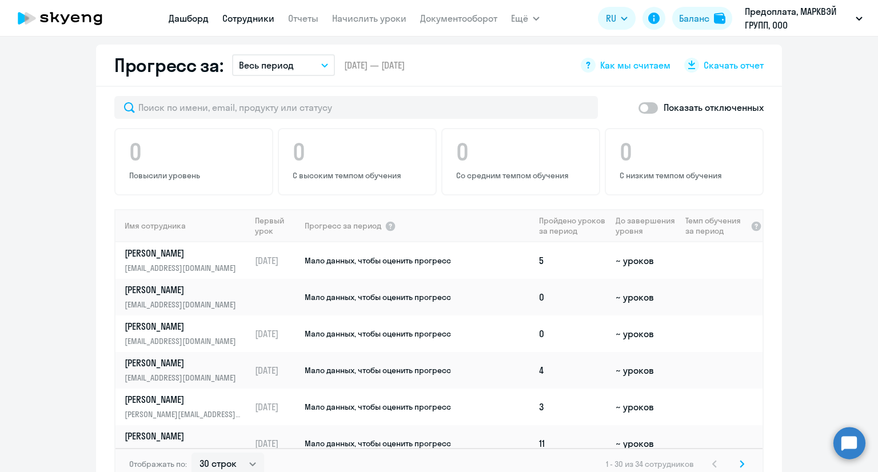
click at [245, 13] on link "Сотрудники" at bounding box center [248, 18] width 52 height 11
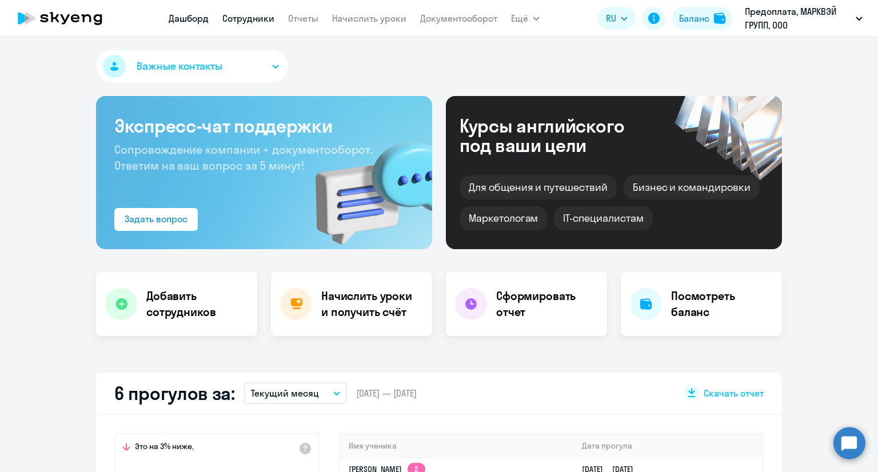
select select "30"
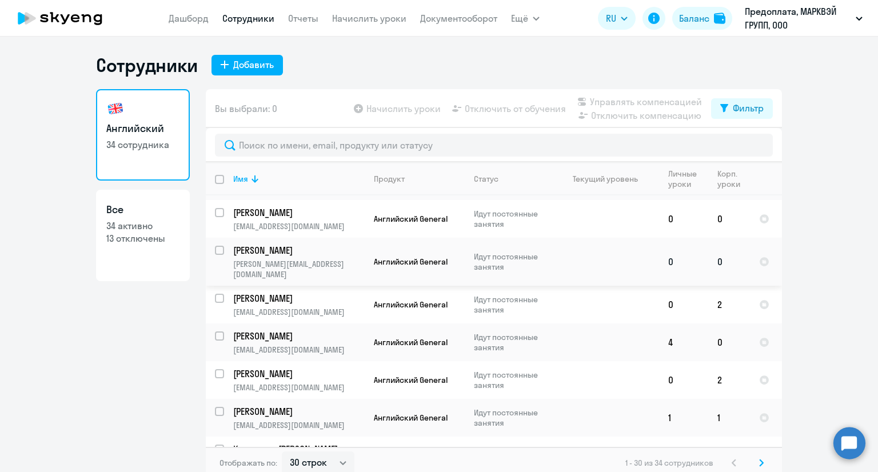
scroll to position [515, 0]
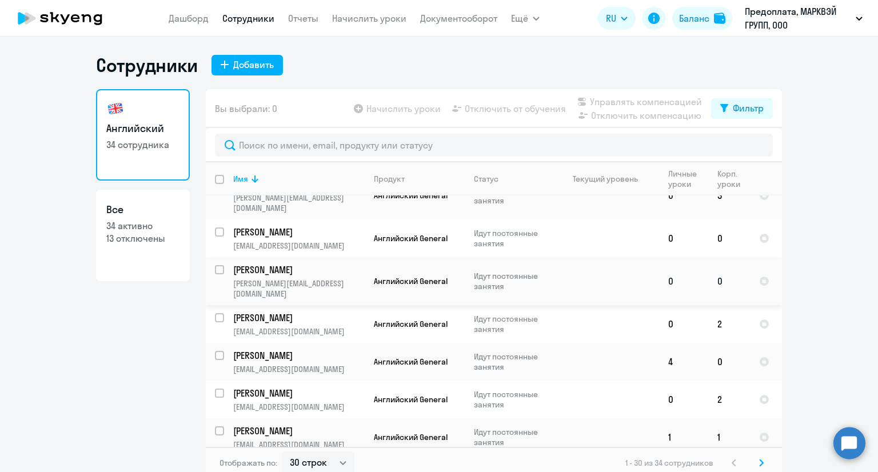
click at [215, 265] on input "select row 41911379" at bounding box center [226, 276] width 23 height 23
checkbox input "true"
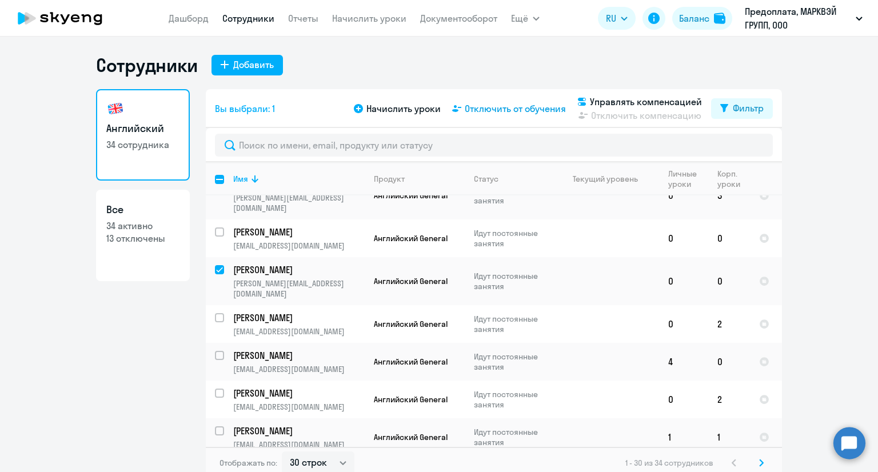
click at [487, 112] on span "Отключить от обучения" at bounding box center [515, 109] width 101 height 14
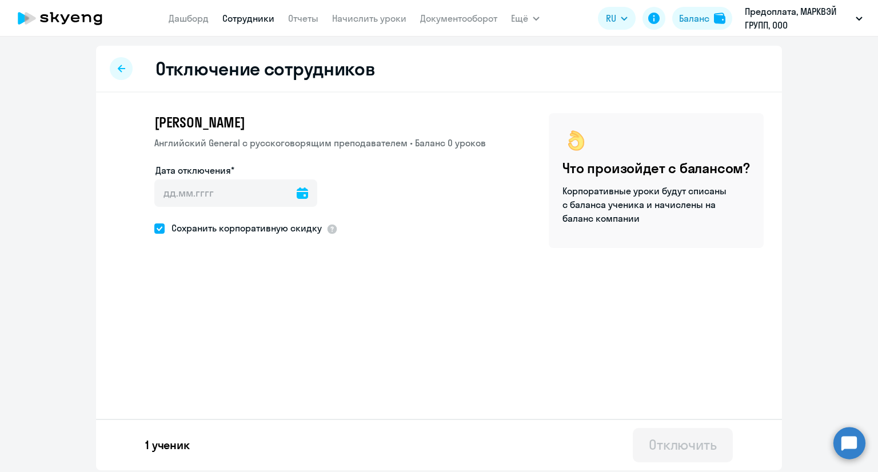
click at [166, 227] on span "Сохранить корпоративную скидку" at bounding box center [243, 228] width 157 height 14
click at [154, 228] on input "Сохранить корпоративную скидку" at bounding box center [154, 228] width 1 height 1
checkbox input "false"
click at [300, 193] on icon at bounding box center [302, 193] width 11 height 11
click at [219, 371] on span "27" at bounding box center [216, 369] width 21 height 21
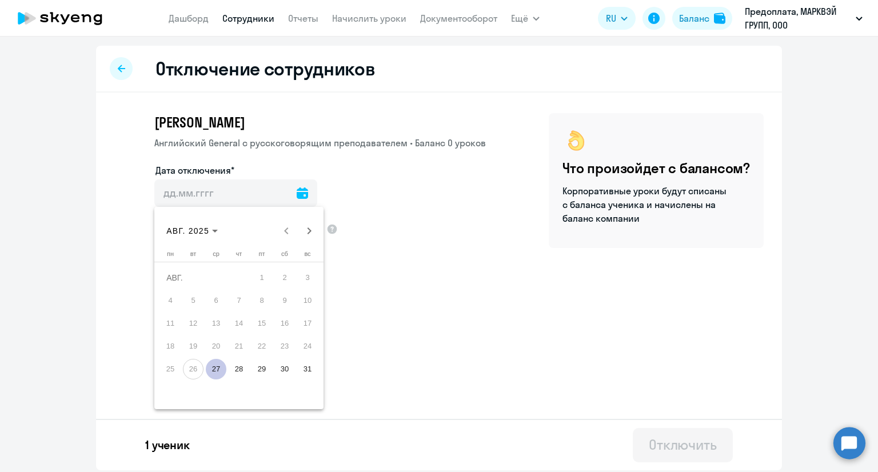
type input "[DATE]"
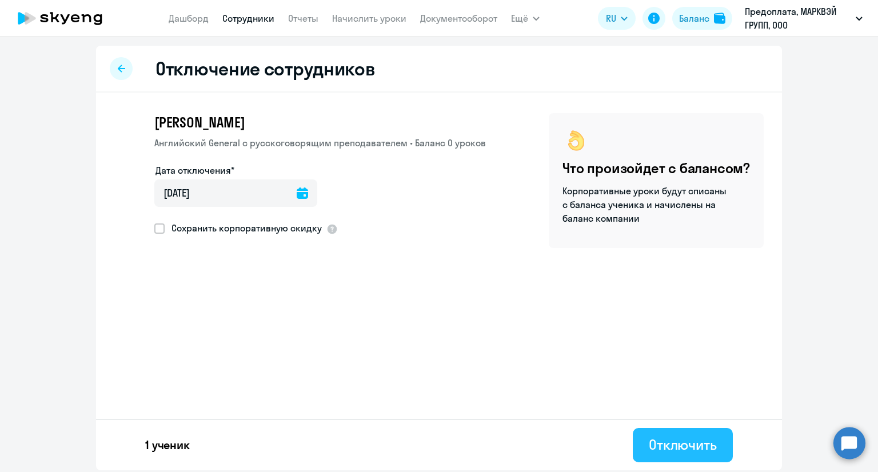
click at [711, 448] on div "Отключить" at bounding box center [683, 445] width 68 height 18
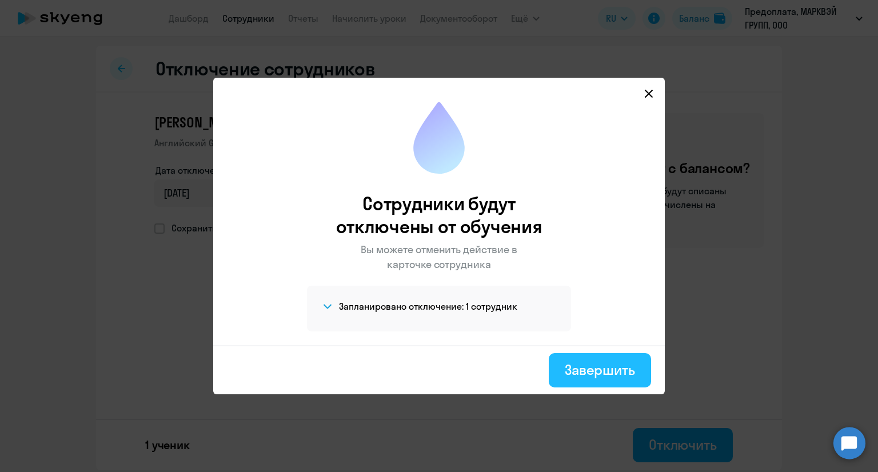
click at [598, 362] on div "Завершить" at bounding box center [600, 370] width 70 height 18
select select "30"
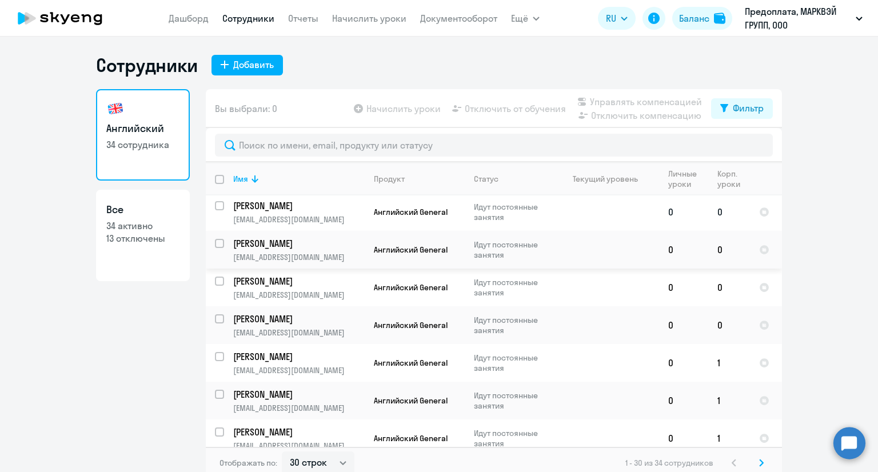
scroll to position [172, 0]
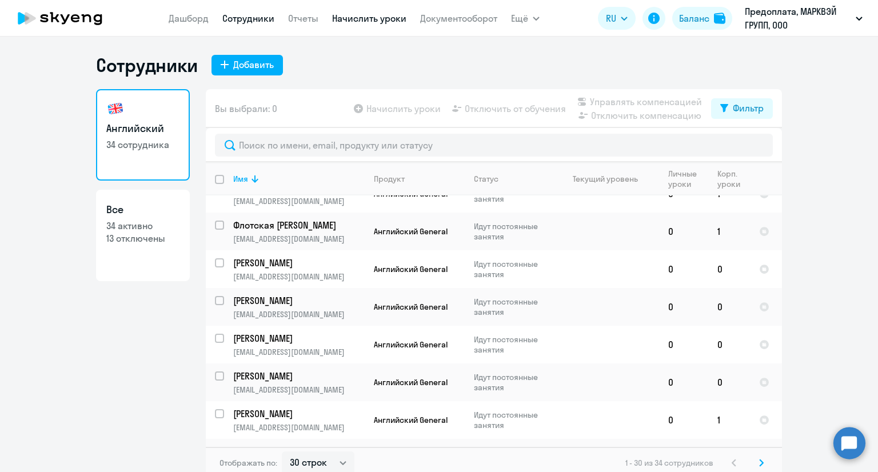
click at [384, 17] on link "Начислить уроки" at bounding box center [369, 18] width 74 height 11
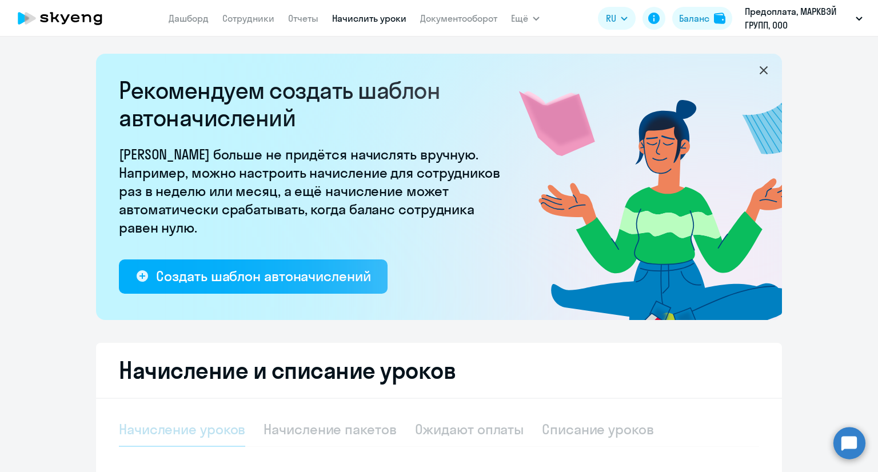
select select "10"
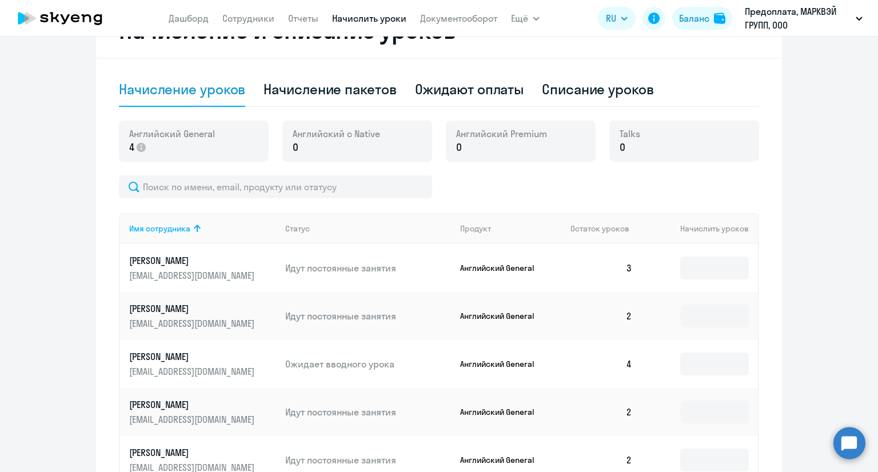
scroll to position [343, 0]
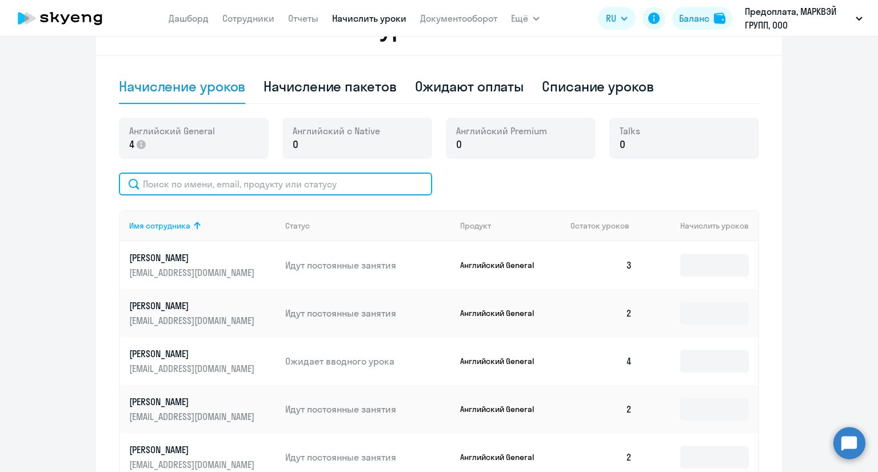
click at [320, 184] on input "text" at bounding box center [275, 184] width 313 height 23
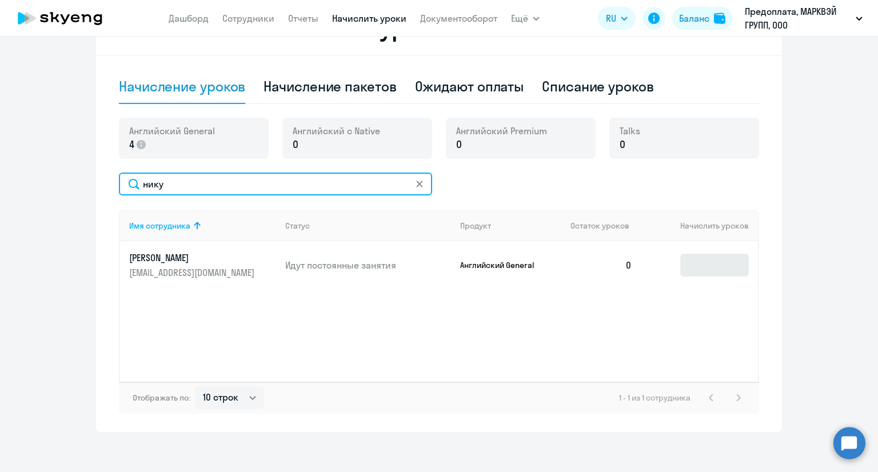
type input "нику"
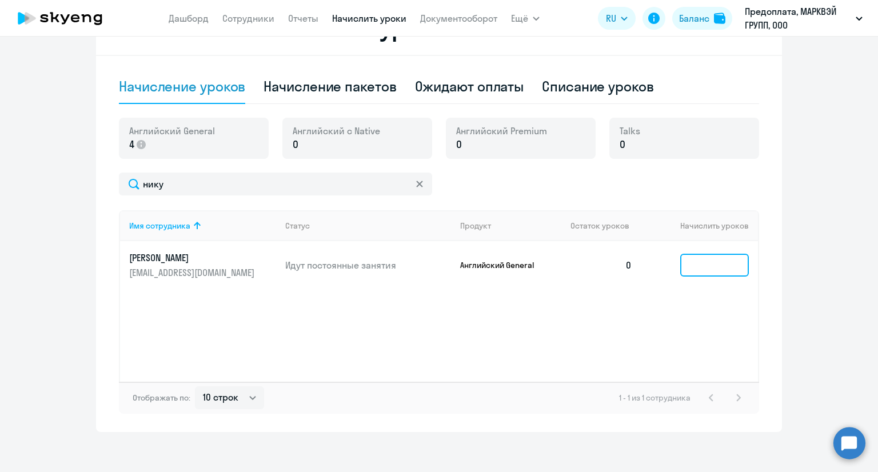
click at [693, 264] on input at bounding box center [715, 265] width 69 height 23
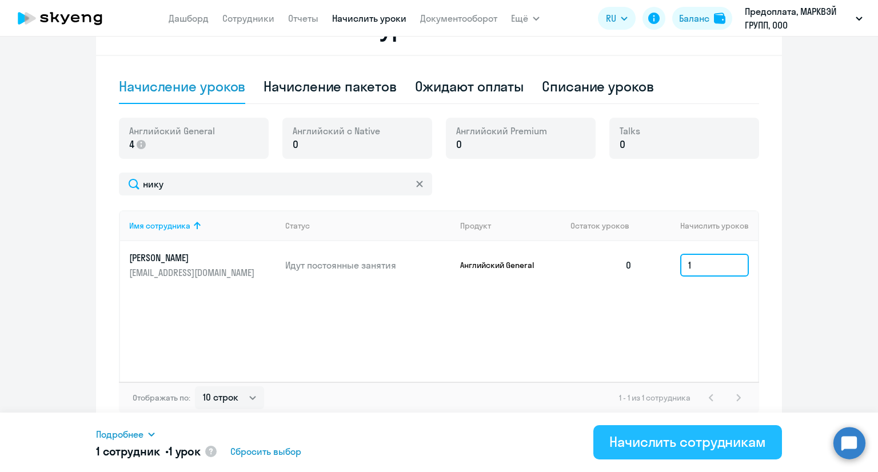
type input "1"
click at [669, 443] on div "Начислить сотрудникам" at bounding box center [688, 442] width 157 height 18
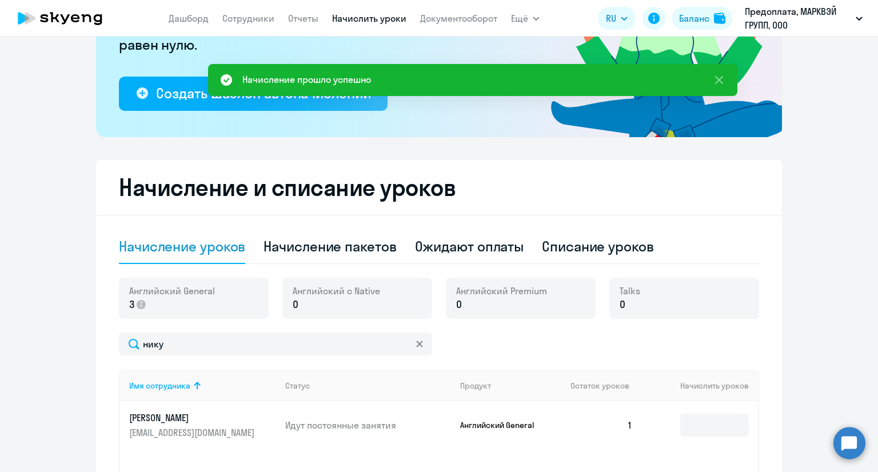
scroll to position [0, 0]
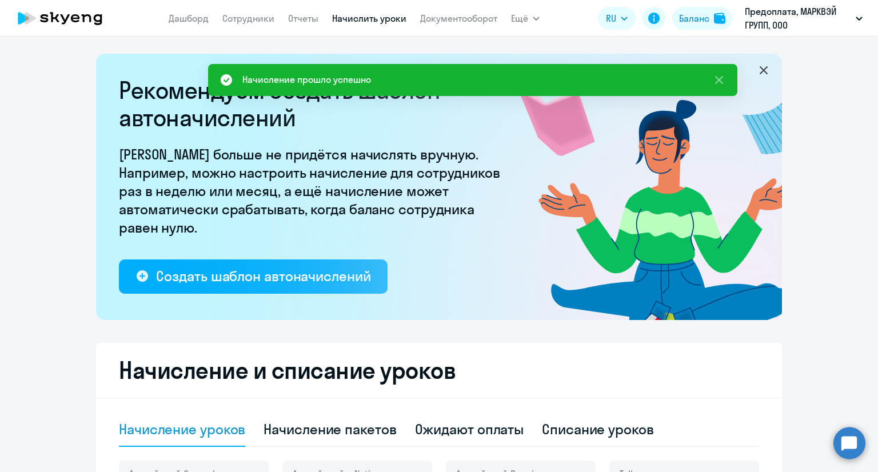
click at [88, 16] on icon at bounding box center [87, 18] width 10 height 8
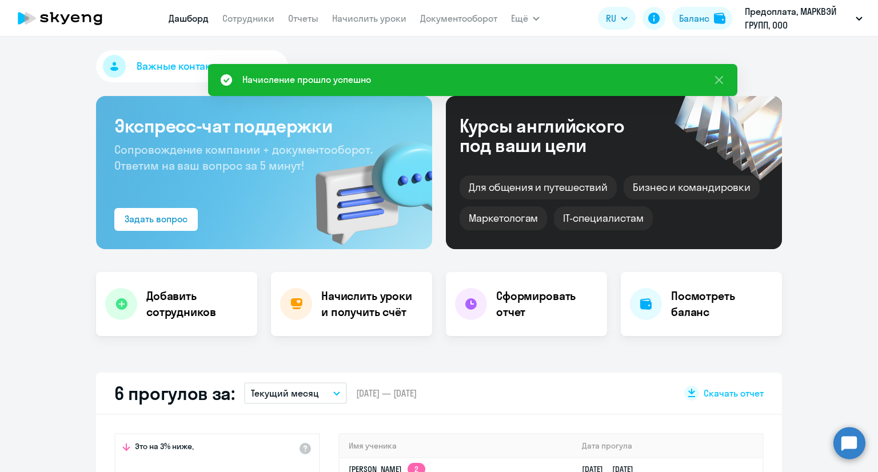
select select "30"
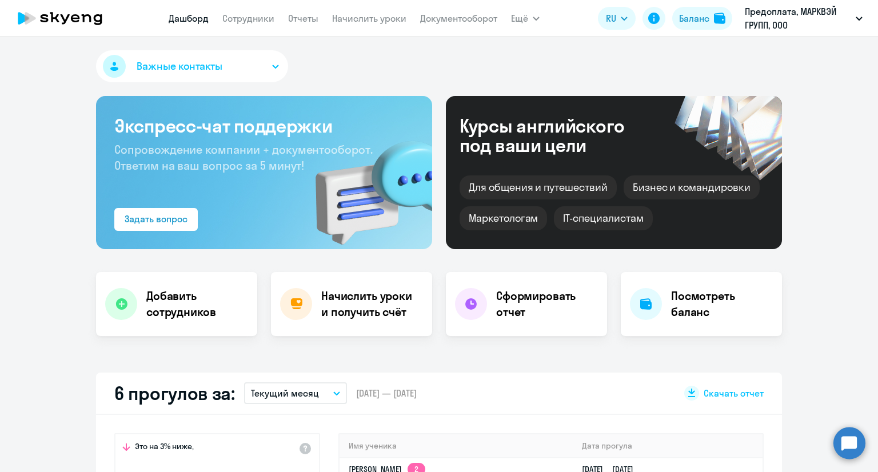
drag, startPoint x: 840, startPoint y: 271, endPoint x: 802, endPoint y: 270, distance: 37.7
click at [98, 23] on icon at bounding box center [60, 18] width 101 height 29
click at [83, 15] on icon at bounding box center [87, 18] width 10 height 8
